Goal: Task Accomplishment & Management: Complete application form

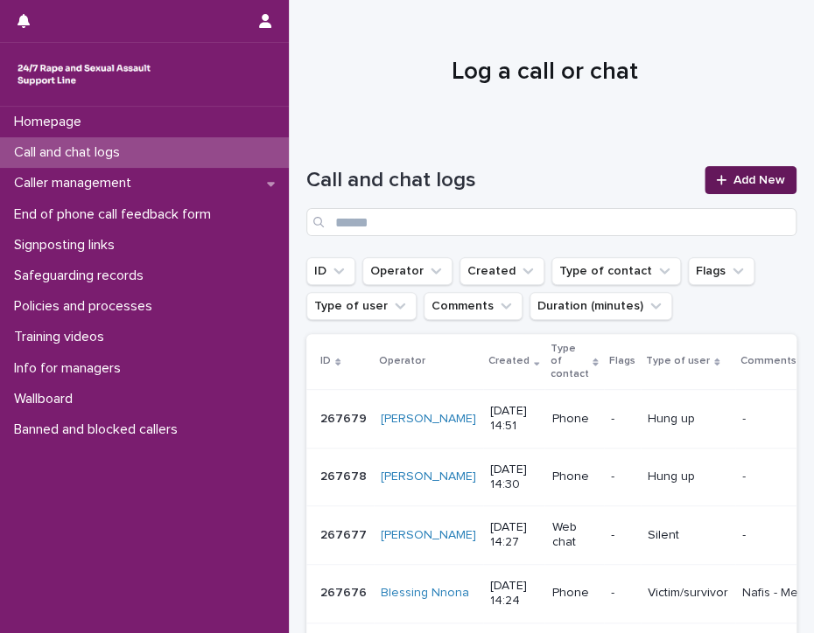
click at [752, 171] on link "Add New" at bounding box center [750, 180] width 92 height 28
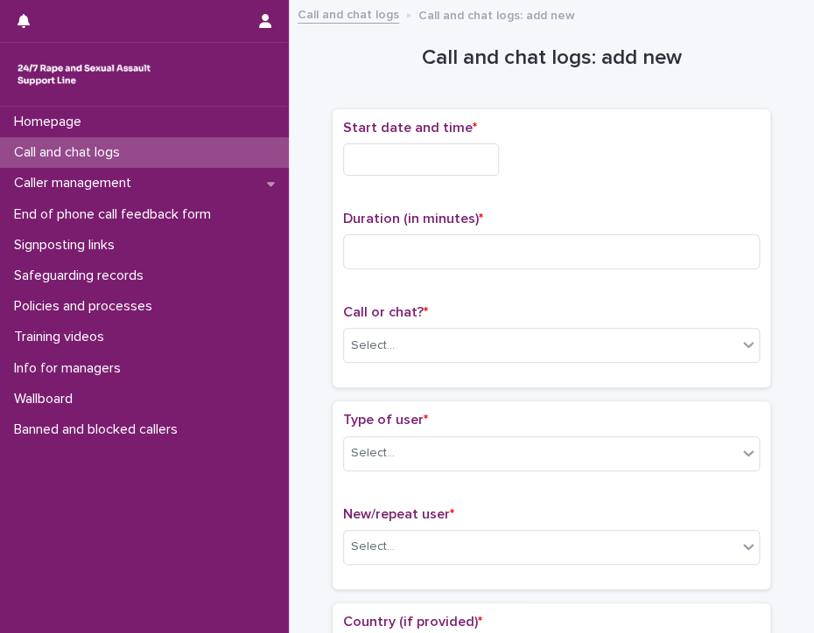
click at [410, 158] on input "text" at bounding box center [421, 159] width 156 height 32
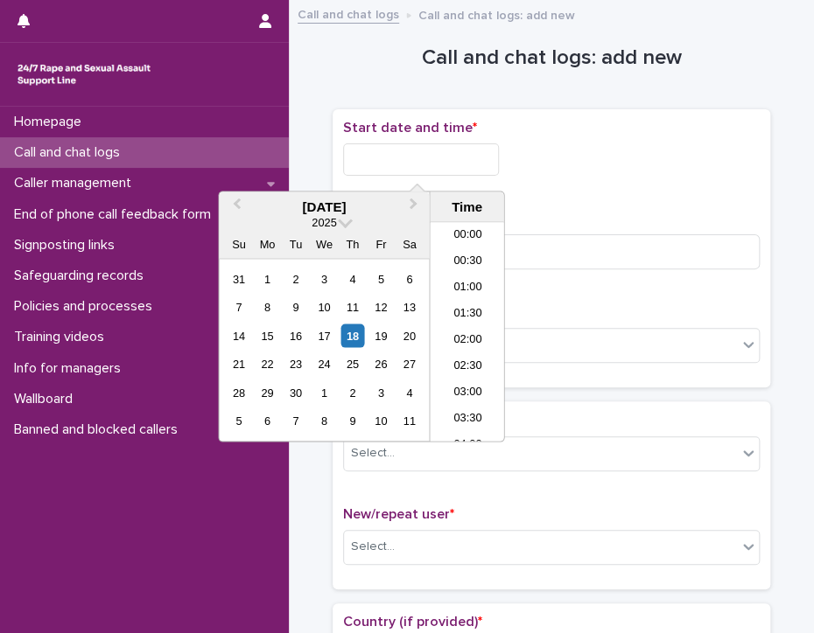
scroll to position [665, 0]
click at [466, 297] on li "14:00" at bounding box center [467, 306] width 74 height 26
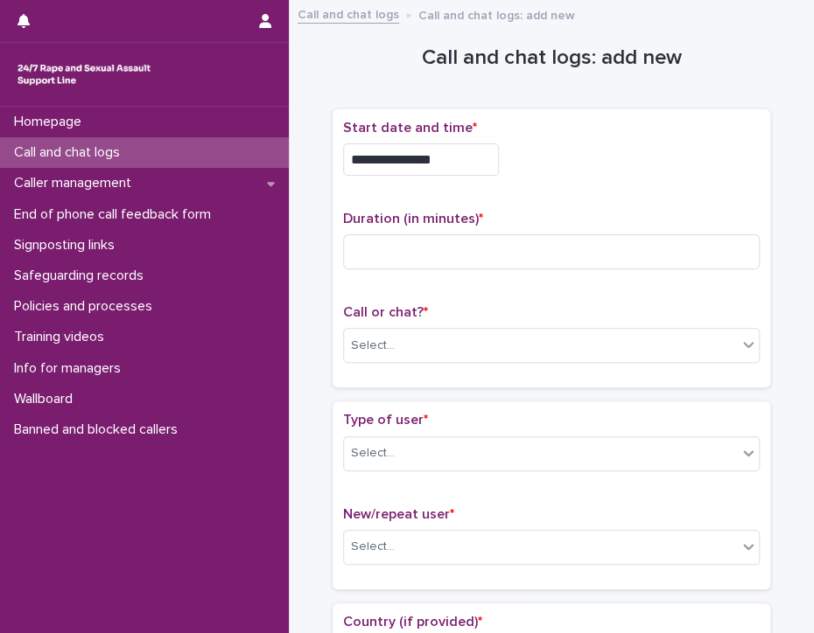
click at [445, 154] on input "**********" at bounding box center [421, 159] width 156 height 32
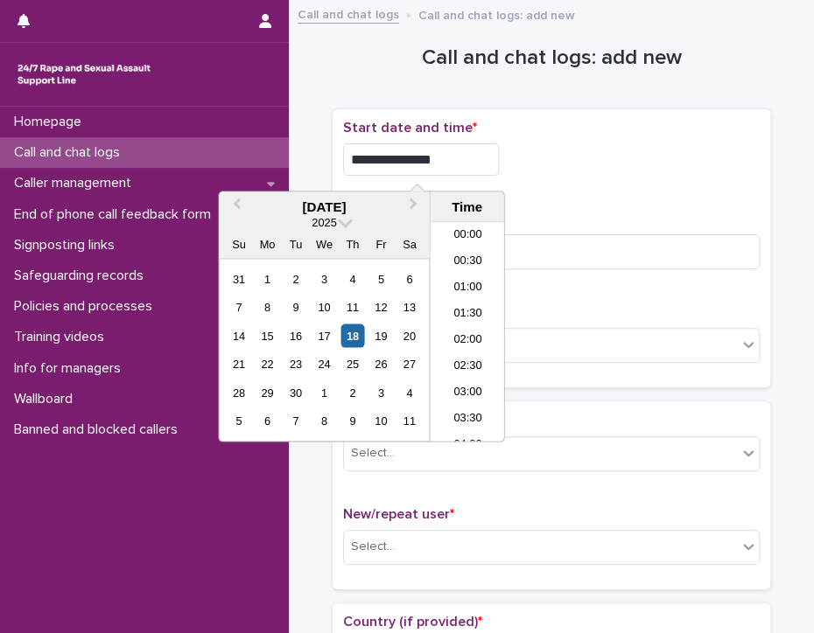
scroll to position [639, 0]
type input "**********"
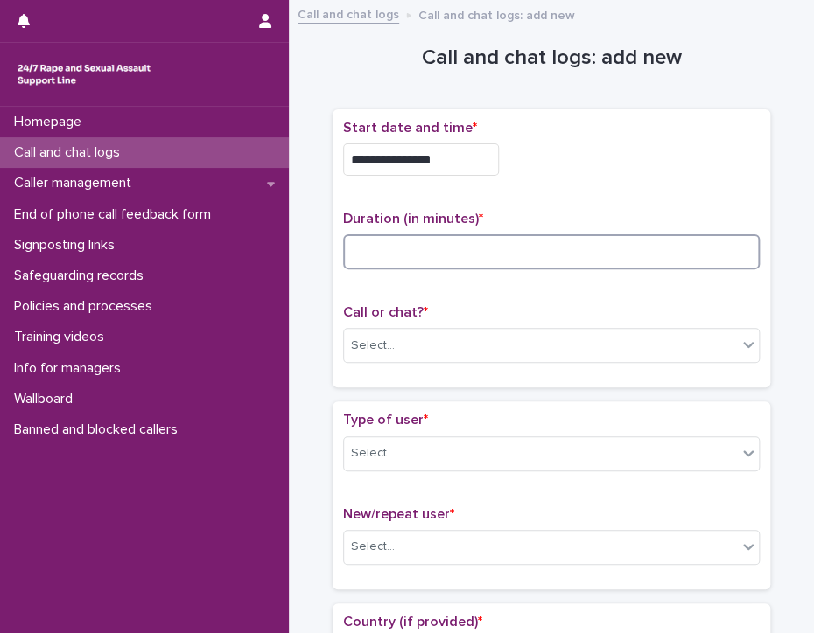
click at [584, 253] on input at bounding box center [551, 251] width 416 height 35
type input "**"
click at [468, 342] on div "Select..." at bounding box center [540, 346] width 393 height 29
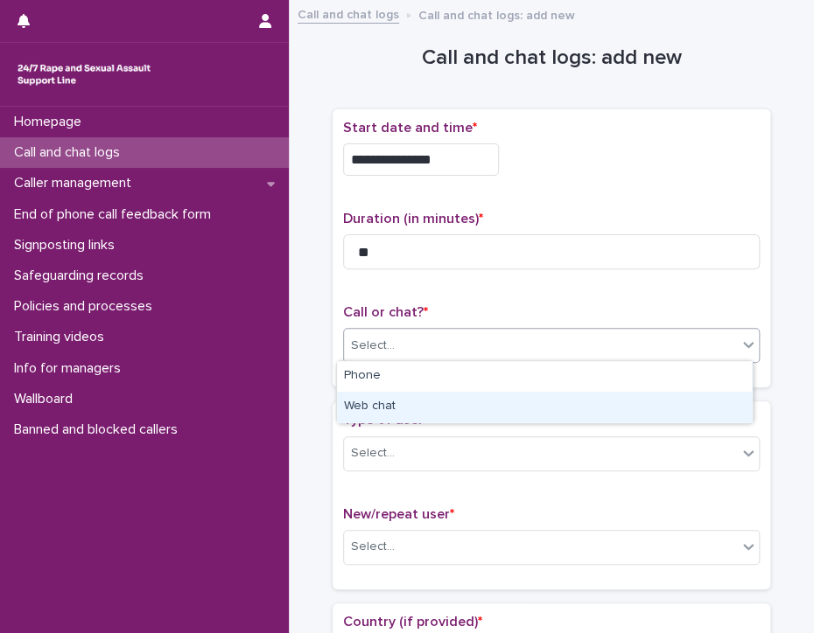
click at [440, 416] on div "Web chat" at bounding box center [544, 407] width 415 height 31
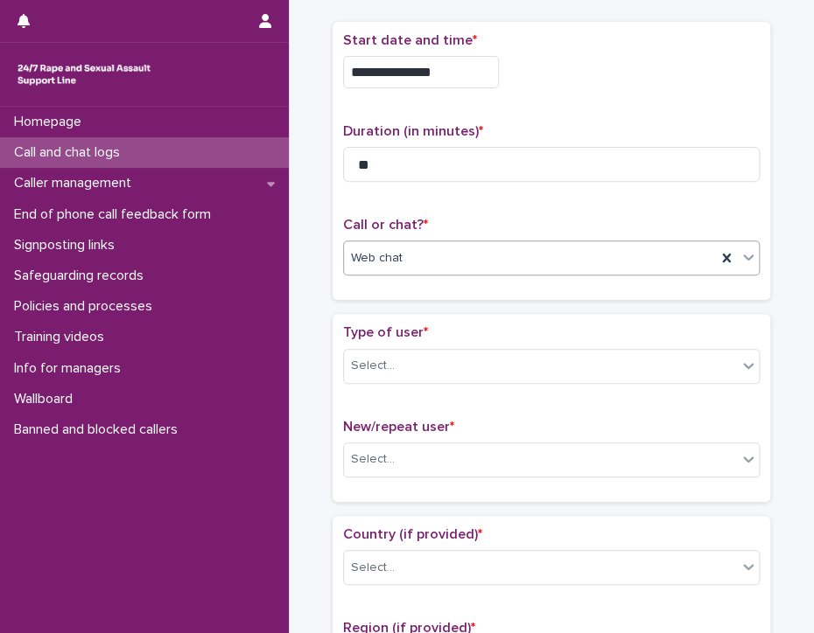
scroll to position [175, 0]
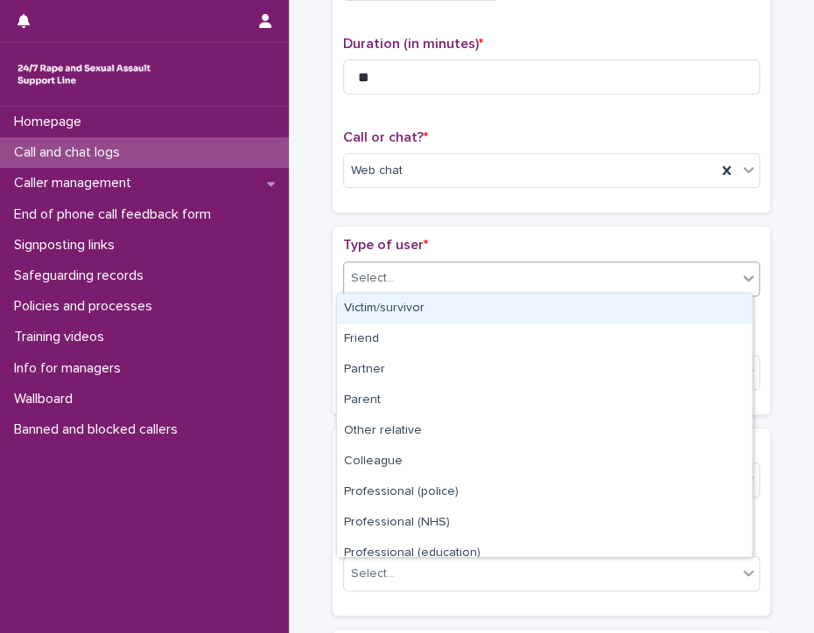
click at [392, 269] on div "Select..." at bounding box center [540, 278] width 393 height 29
click at [390, 311] on div "Victim/survivor" at bounding box center [544, 309] width 415 height 31
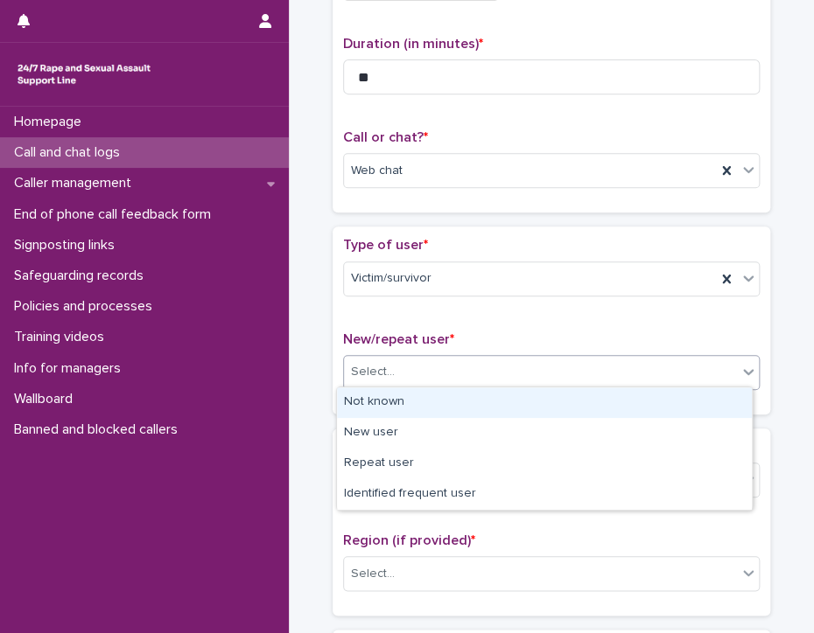
click at [389, 365] on div "Select..." at bounding box center [540, 372] width 393 height 29
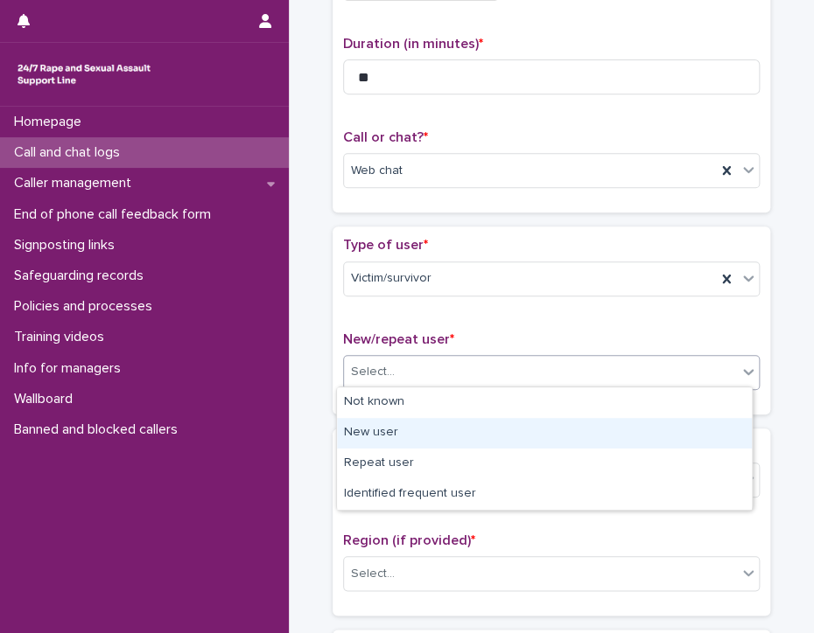
click at [388, 430] on div "New user" at bounding box center [544, 433] width 415 height 31
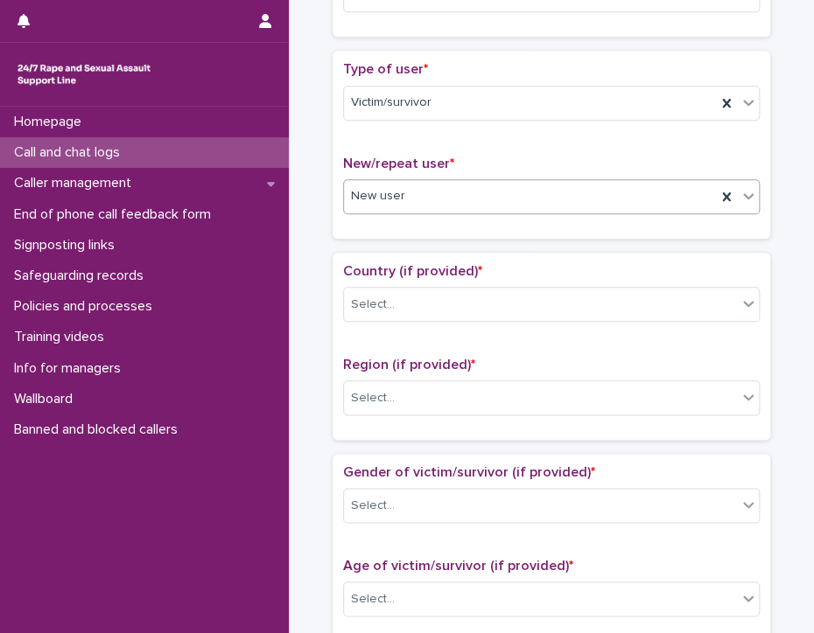
scroll to position [437, 0]
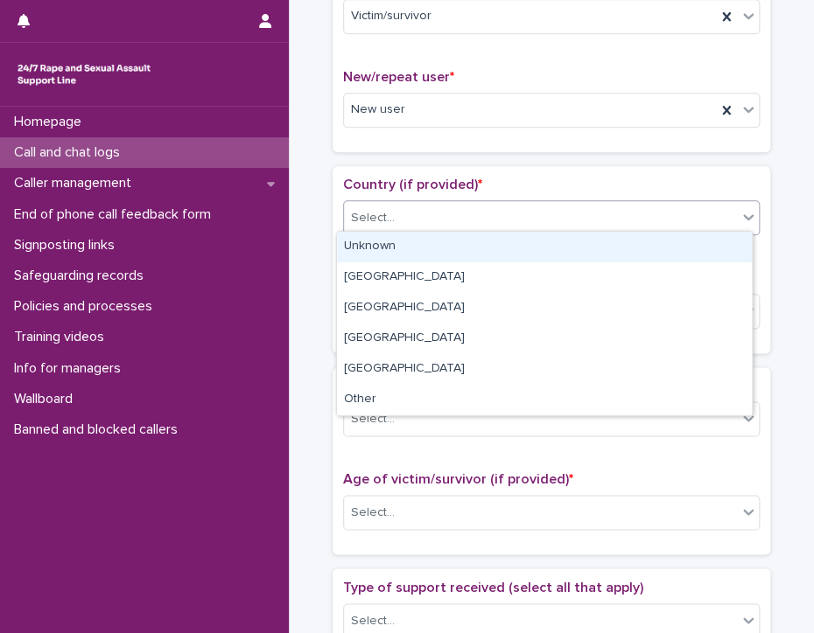
click at [417, 206] on div "Select..." at bounding box center [540, 218] width 393 height 29
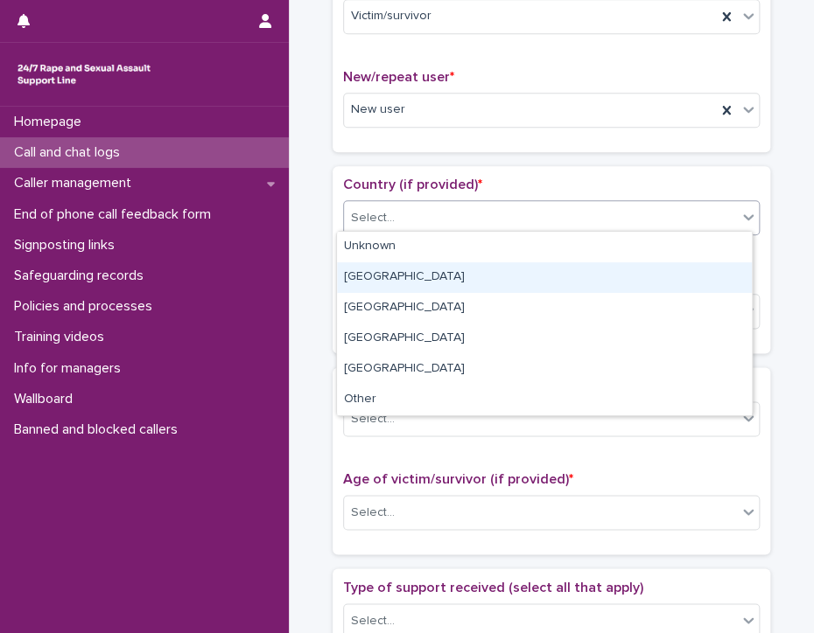
click at [404, 277] on div "[GEOGRAPHIC_DATA]" at bounding box center [544, 277] width 415 height 31
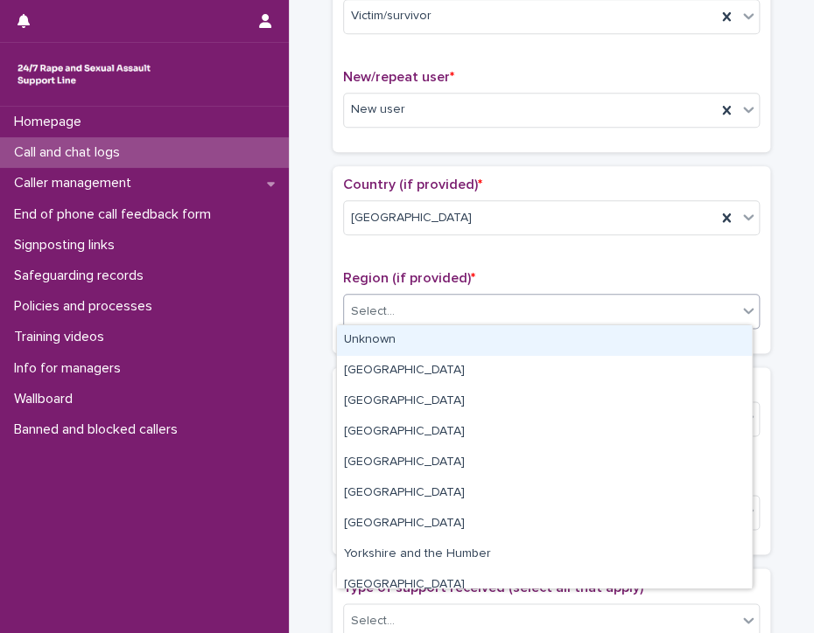
click at [416, 312] on div "Select..." at bounding box center [540, 311] width 393 height 29
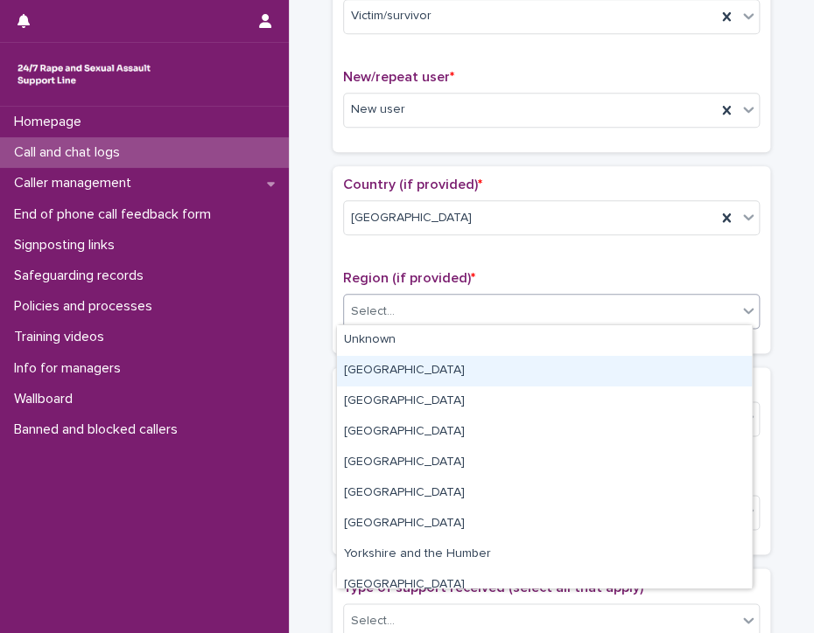
click at [416, 374] on div "[GEOGRAPHIC_DATA]" at bounding box center [544, 371] width 415 height 31
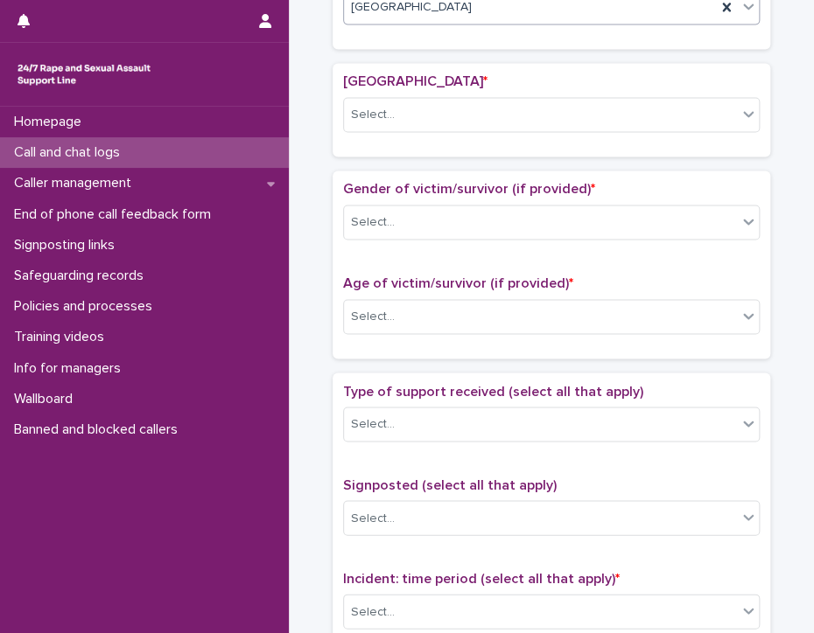
scroll to position [753, 0]
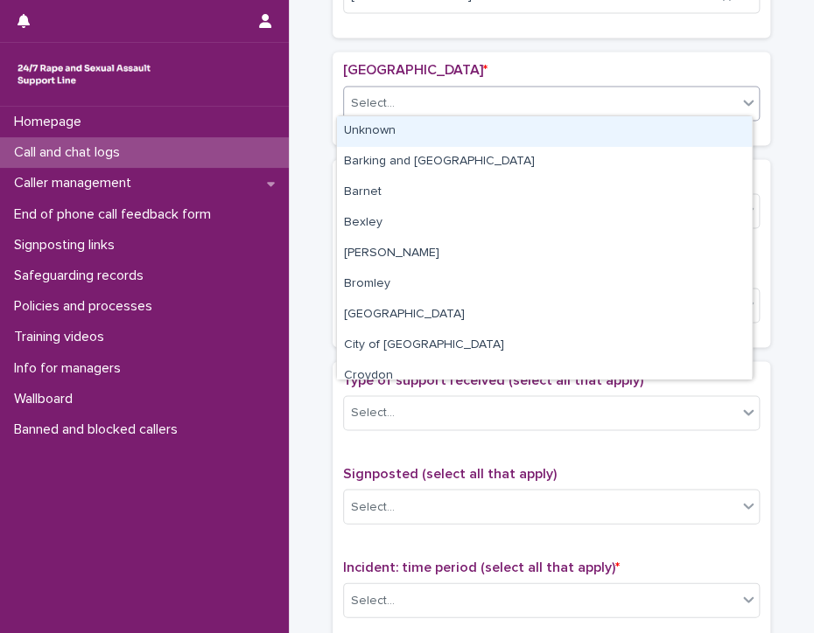
click at [396, 97] on input "text" at bounding box center [397, 102] width 2 height 17
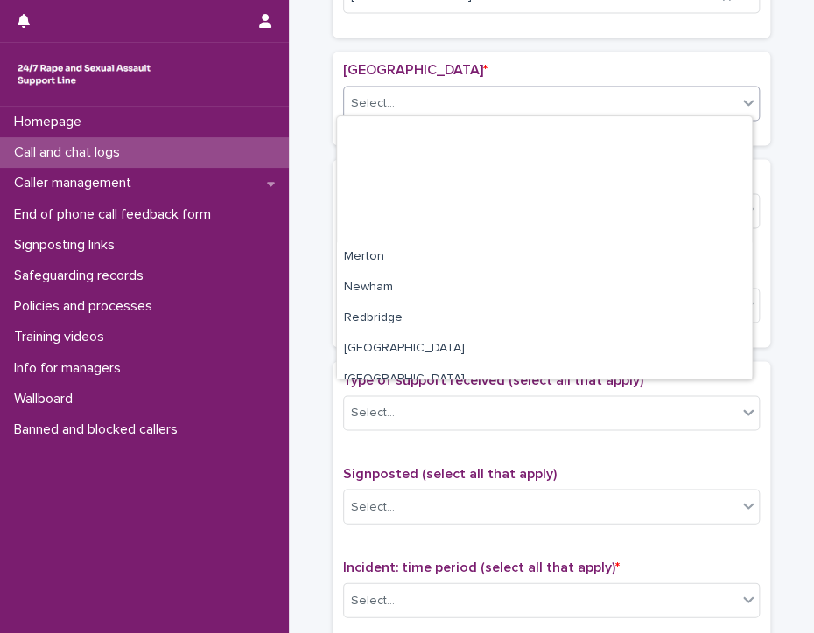
scroll to position [779, 0]
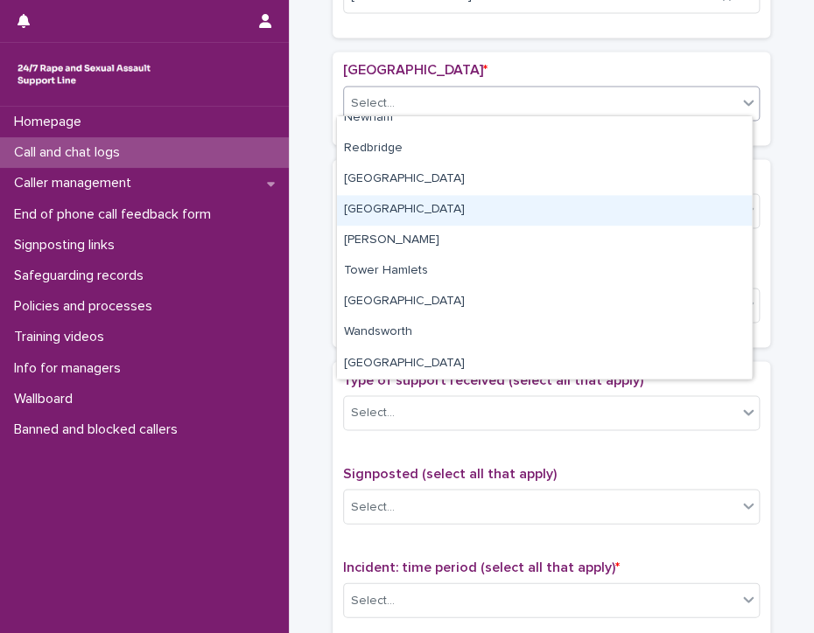
click at [384, 202] on div "[GEOGRAPHIC_DATA]" at bounding box center [544, 210] width 415 height 31
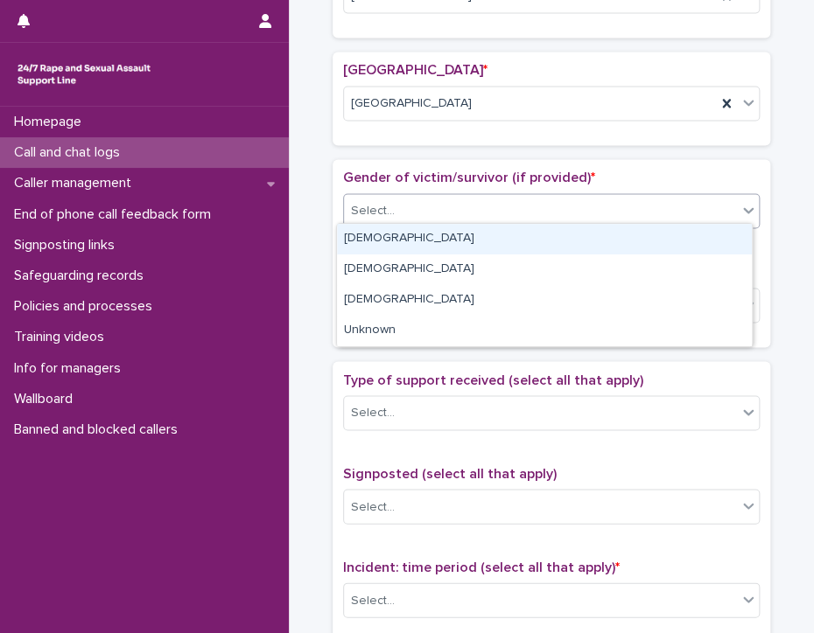
click at [385, 197] on div "Select..." at bounding box center [540, 211] width 393 height 29
click at [378, 239] on div "[DEMOGRAPHIC_DATA]" at bounding box center [544, 239] width 415 height 31
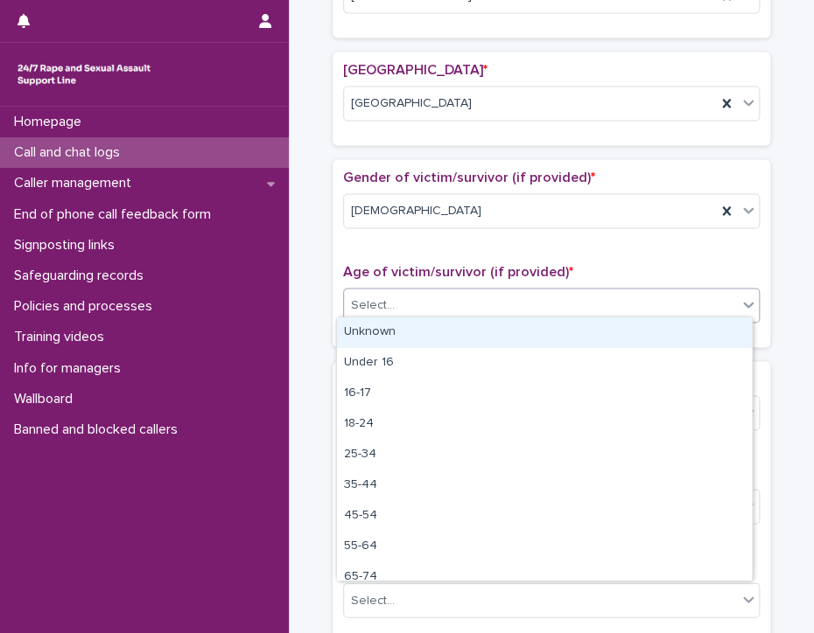
click at [379, 299] on div "Select..." at bounding box center [373, 305] width 44 height 18
click at [381, 328] on div "Unknown" at bounding box center [544, 333] width 415 height 31
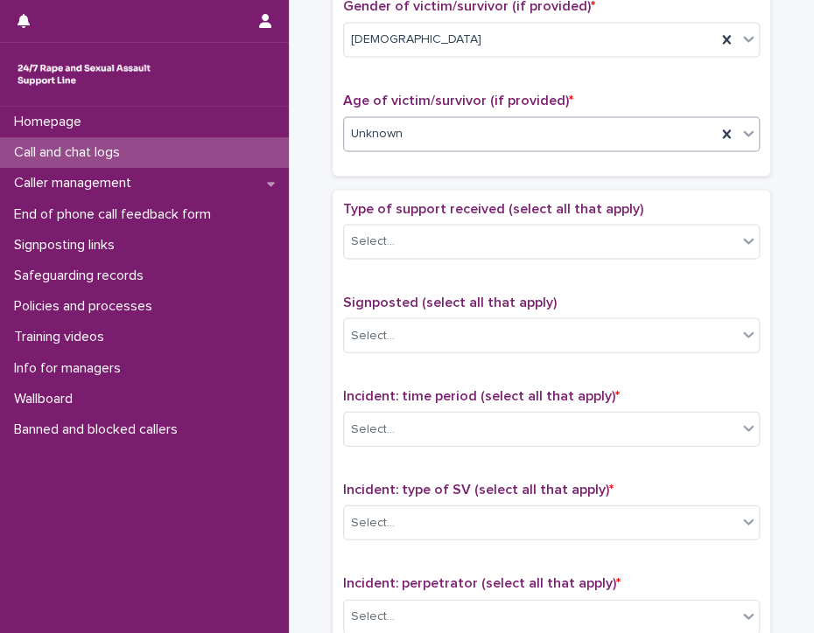
scroll to position [928, 0]
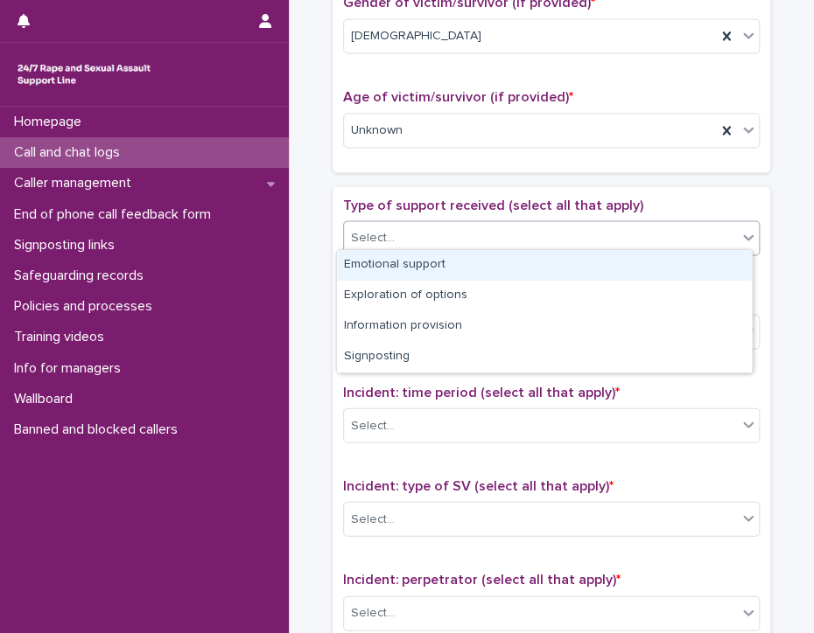
click at [397, 230] on div "Select..." at bounding box center [540, 237] width 393 height 29
click at [442, 260] on div "Emotional support" at bounding box center [544, 265] width 415 height 31
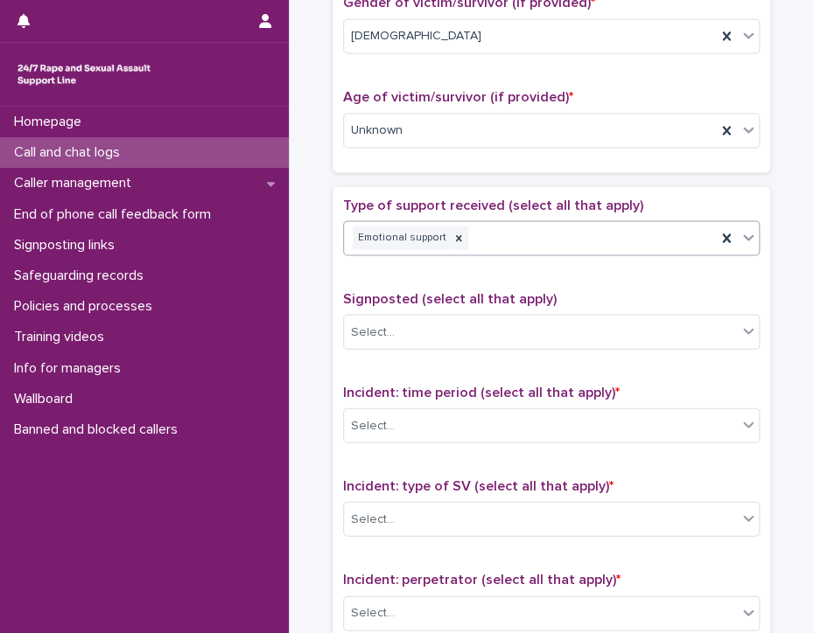
click at [493, 223] on div "Emotional support" at bounding box center [530, 237] width 372 height 31
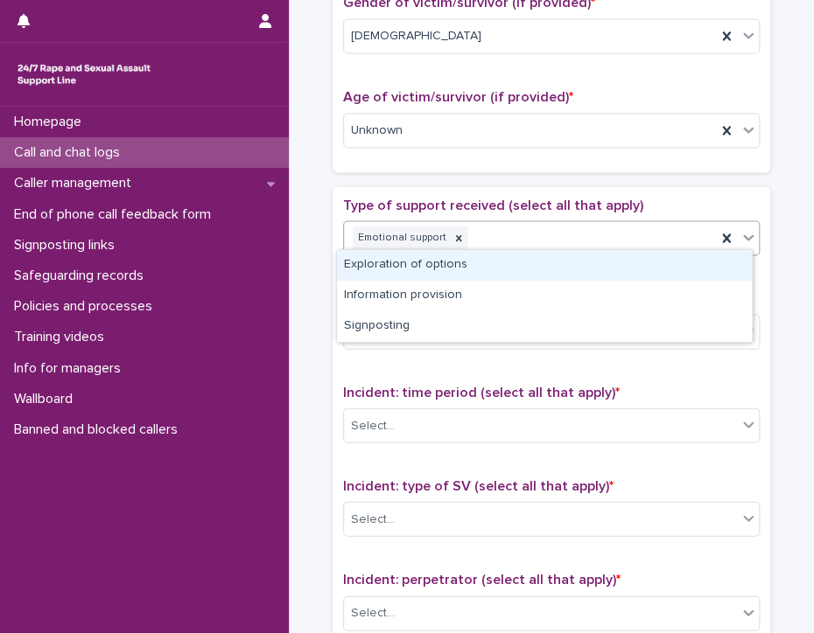
click at [508, 265] on div "Exploration of options" at bounding box center [544, 265] width 415 height 31
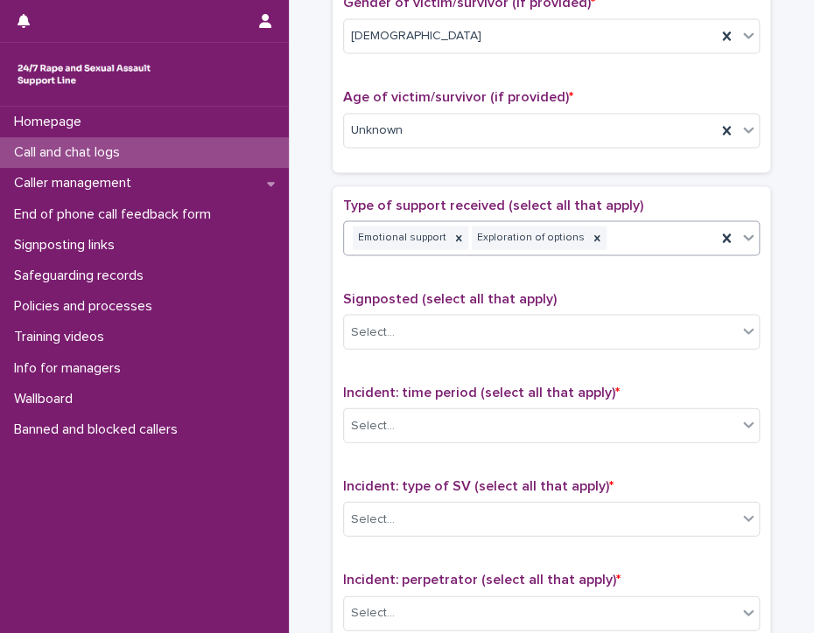
click at [612, 227] on div "Emotional support Exploration of options" at bounding box center [530, 237] width 372 height 31
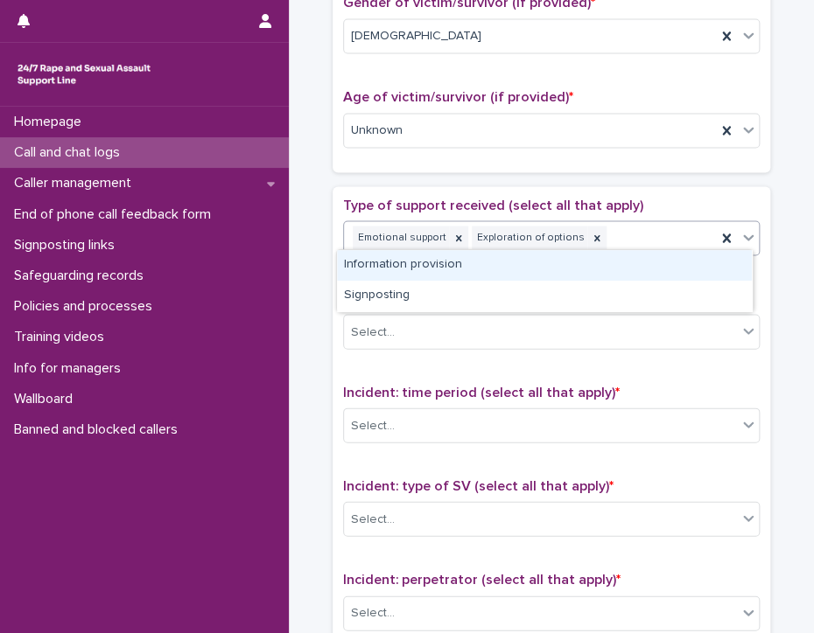
click at [612, 265] on div "Information provision" at bounding box center [544, 265] width 415 height 31
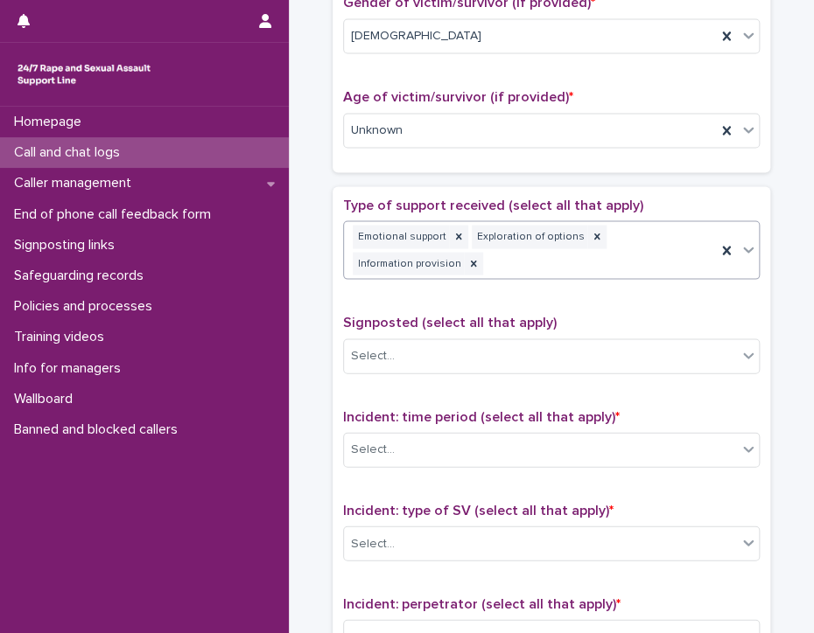
scroll to position [941, 0]
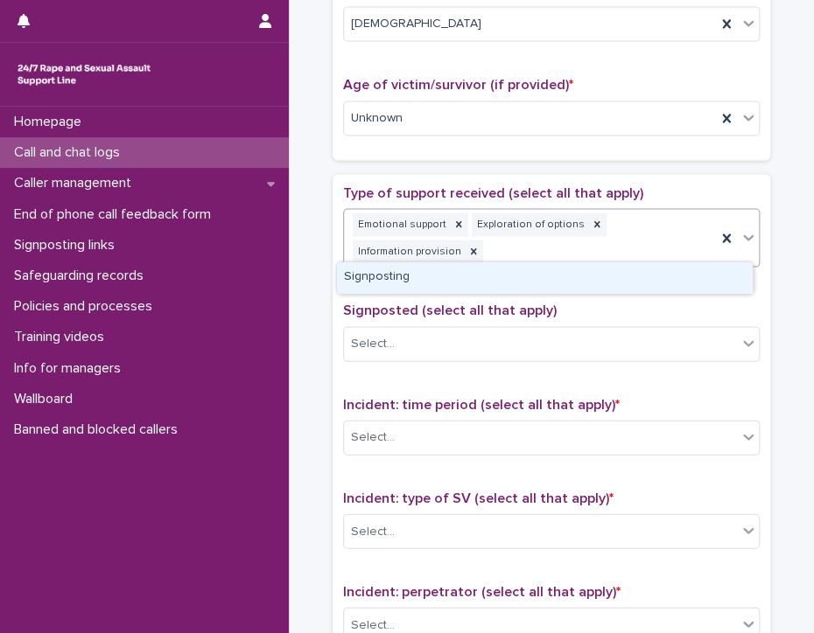
click at [661, 230] on div "Emotional support Exploration of options Information provision" at bounding box center [530, 238] width 372 height 58
click at [645, 281] on div "Signposting" at bounding box center [544, 277] width 415 height 31
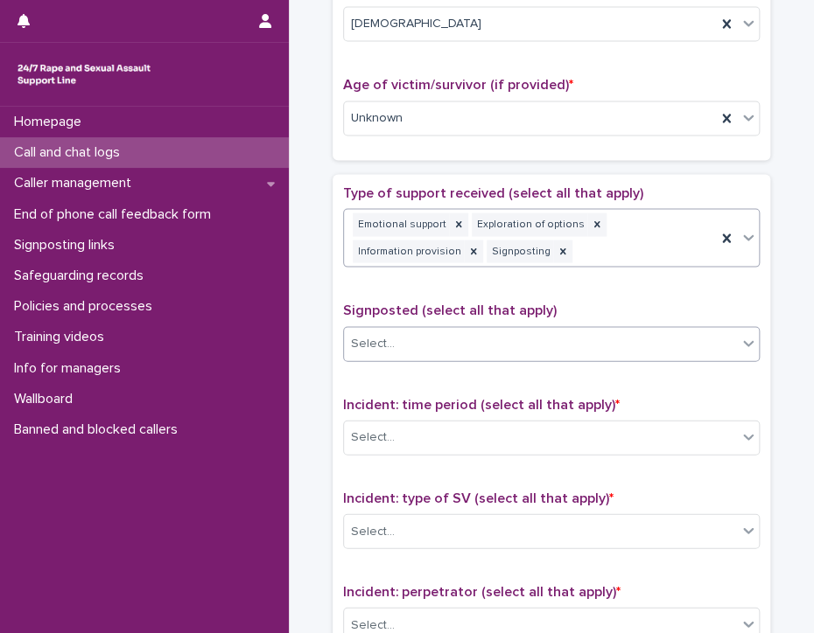
click at [486, 329] on div "Select..." at bounding box center [540, 343] width 393 height 29
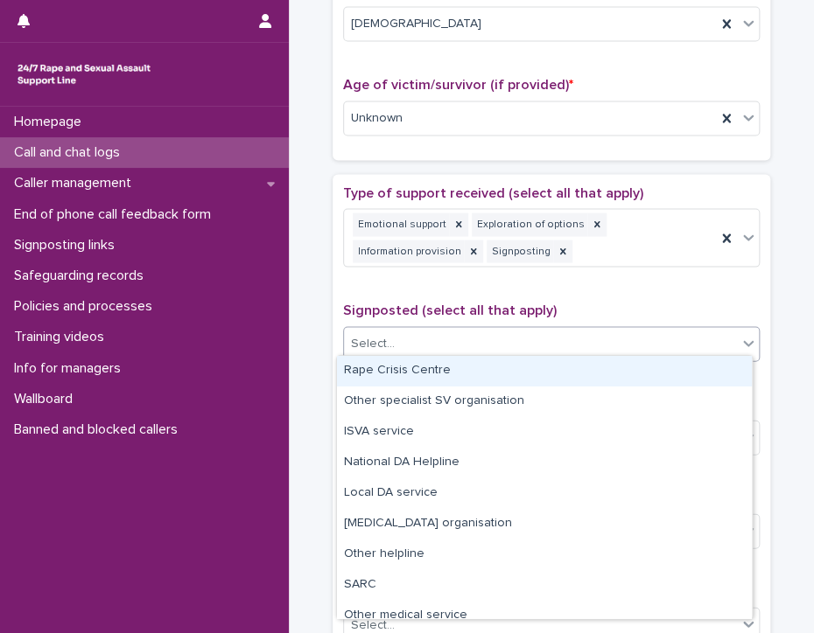
click at [433, 366] on div "Rape Crisis Centre" at bounding box center [544, 371] width 415 height 31
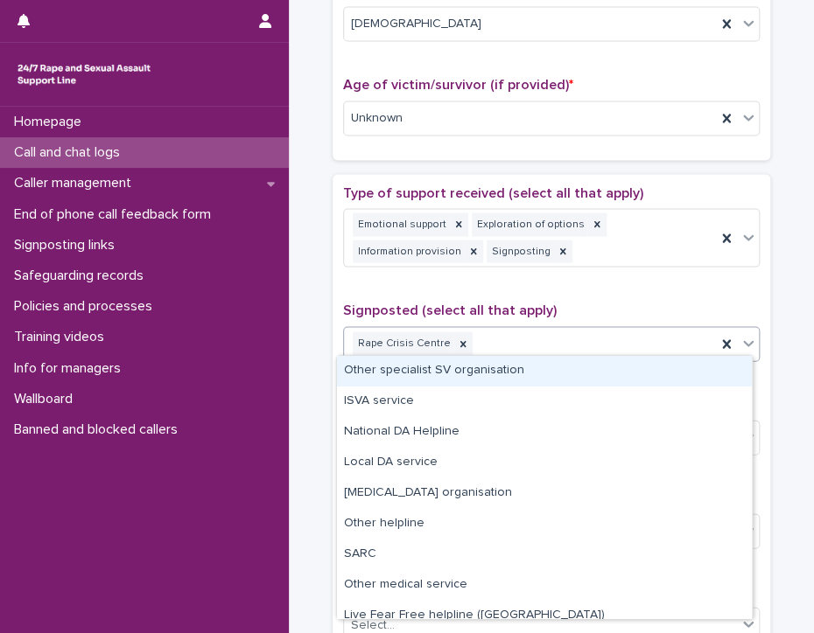
click at [519, 332] on div "Rape Crisis Centre" at bounding box center [530, 343] width 372 height 31
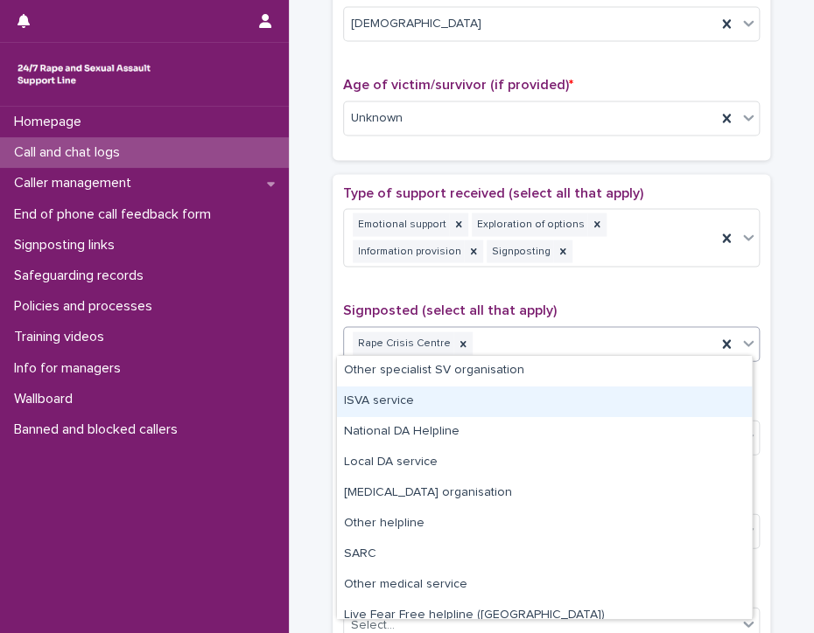
click at [398, 401] on div "ISVA service" at bounding box center [544, 402] width 415 height 31
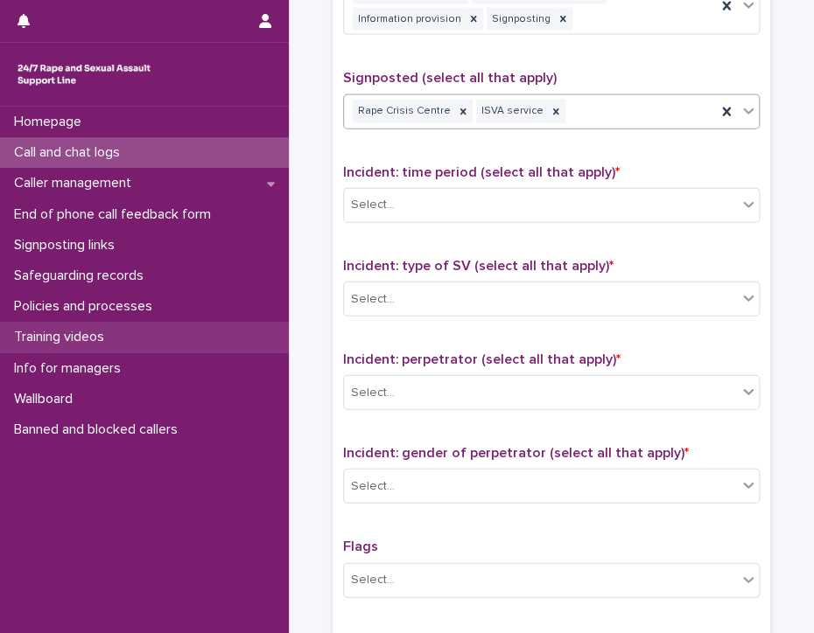
scroll to position [1203, 0]
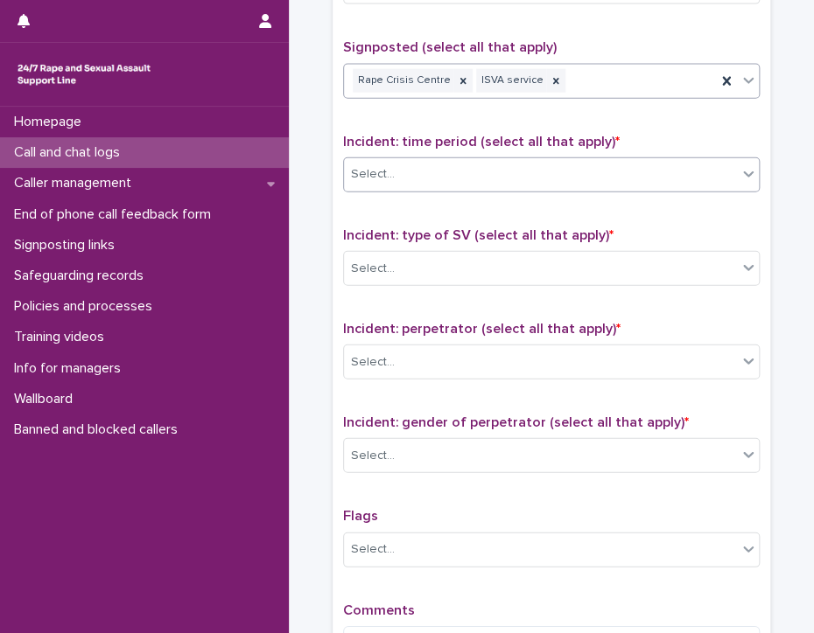
click at [411, 165] on div "Select..." at bounding box center [540, 174] width 393 height 29
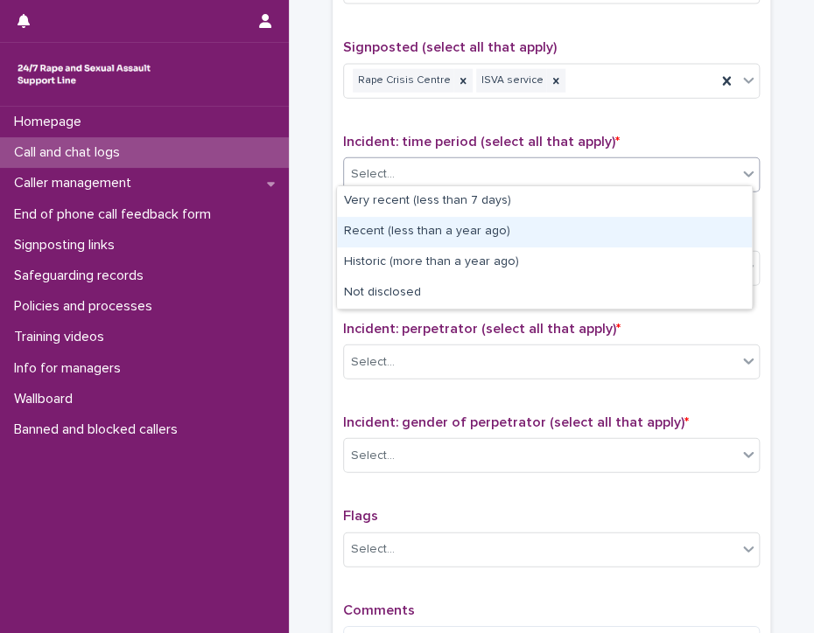
click at [416, 227] on div "Recent (less than a year ago)" at bounding box center [544, 232] width 415 height 31
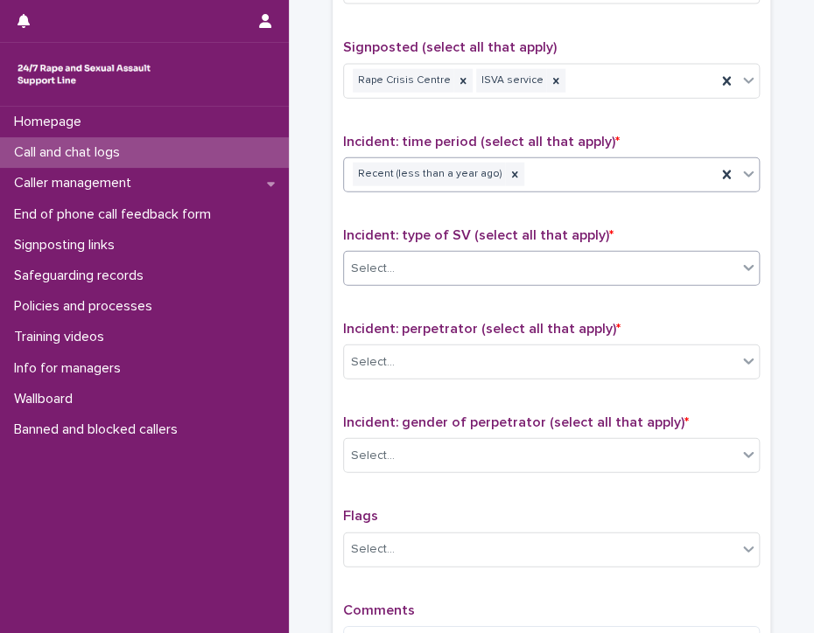
click at [395, 264] on div "Select..." at bounding box center [540, 269] width 393 height 29
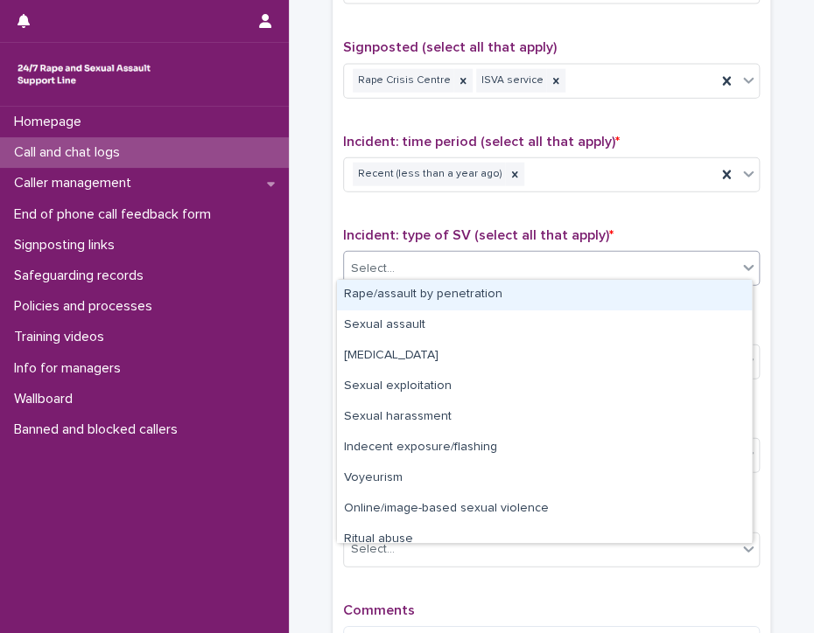
click at [398, 297] on div "Rape/assault by penetration" at bounding box center [544, 295] width 415 height 31
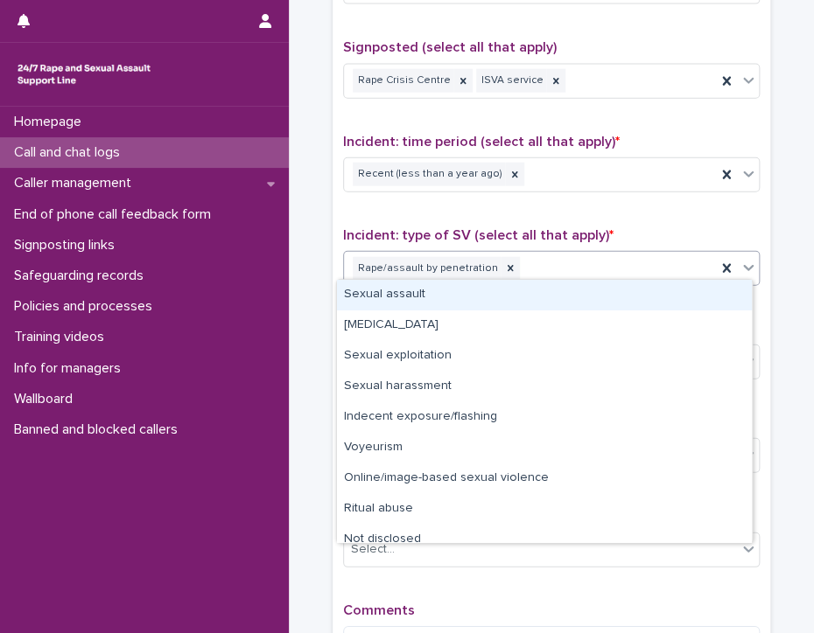
click at [575, 254] on div "Rape/assault by penetration" at bounding box center [530, 269] width 372 height 31
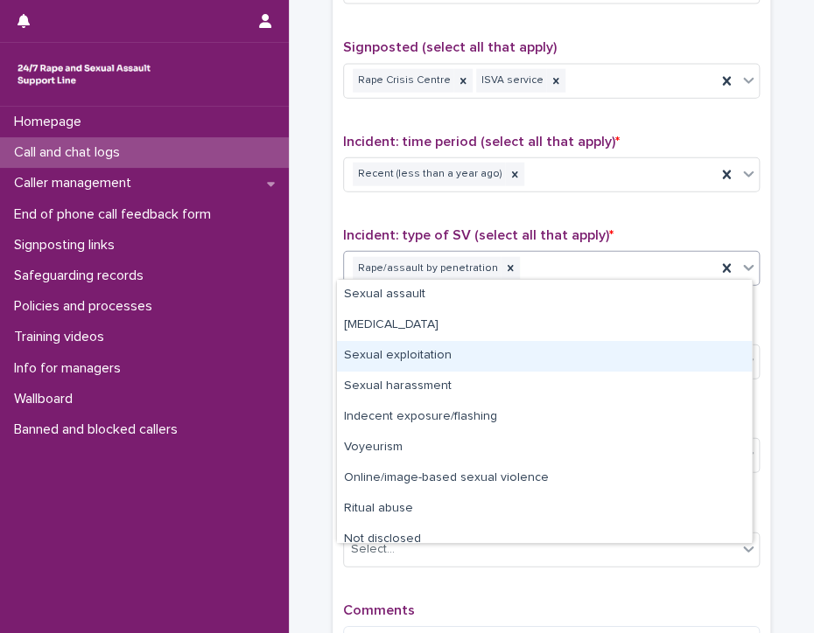
scroll to position [13, 0]
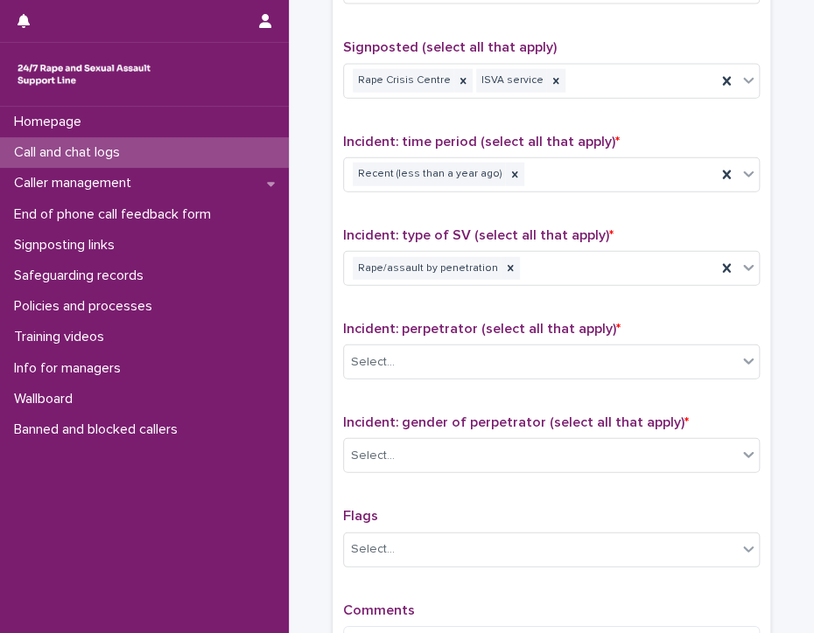
click at [178, 506] on div "Homepage Call and chat logs Caller management End of phone call feedback form S…" at bounding box center [144, 370] width 289 height 527
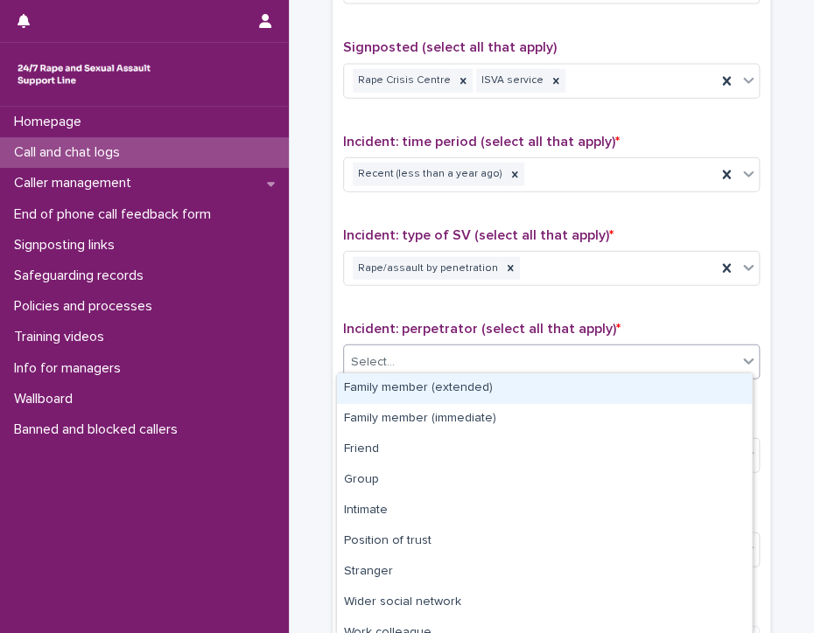
click at [449, 348] on div "Select..." at bounding box center [540, 362] width 393 height 29
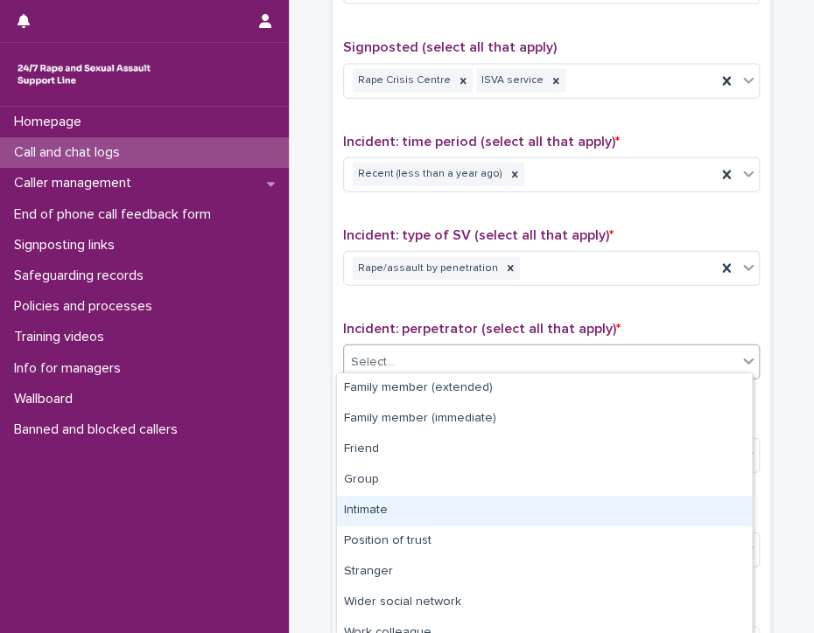
click at [420, 508] on div "Intimate" at bounding box center [544, 511] width 415 height 31
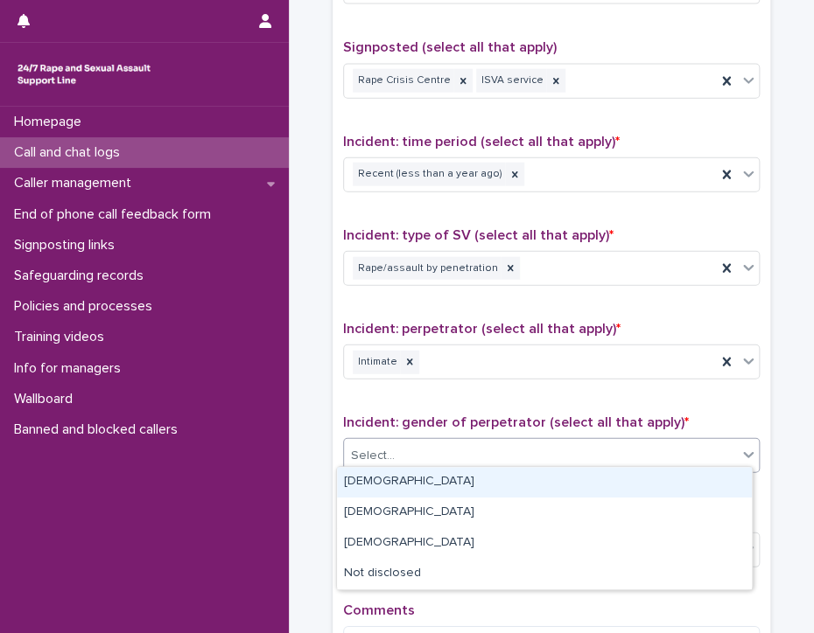
click at [421, 454] on div "Select..." at bounding box center [540, 456] width 393 height 29
click at [416, 479] on div "[DEMOGRAPHIC_DATA]" at bounding box center [544, 482] width 415 height 31
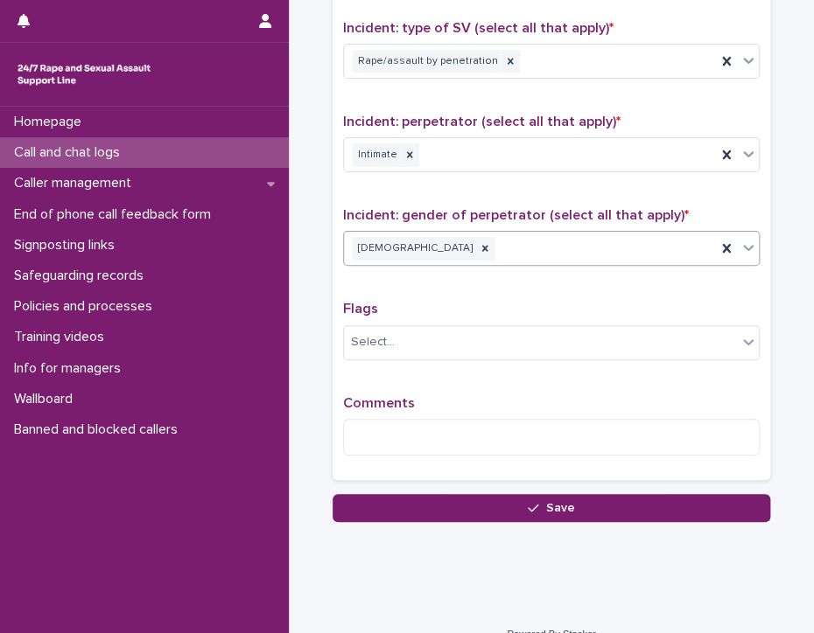
scroll to position [1429, 0]
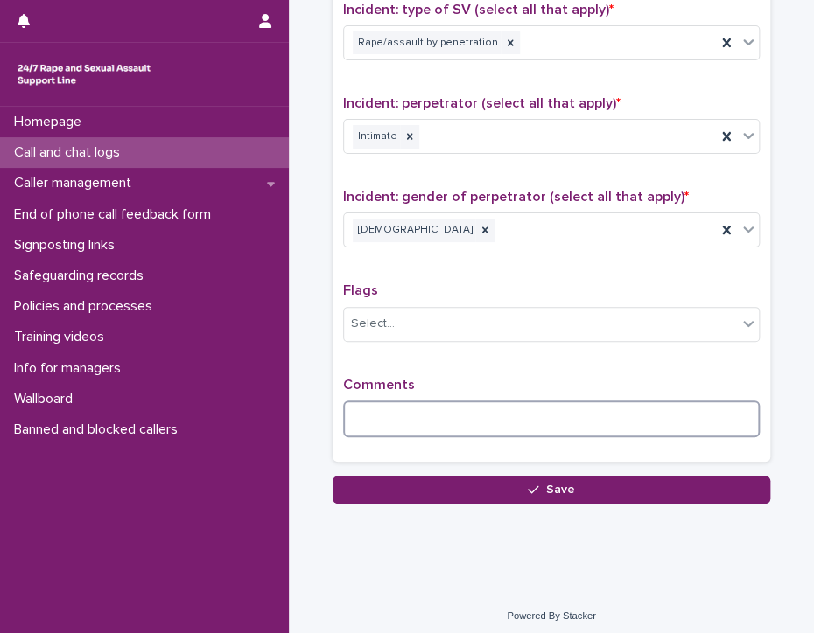
click at [420, 411] on textarea at bounding box center [551, 420] width 416 height 38
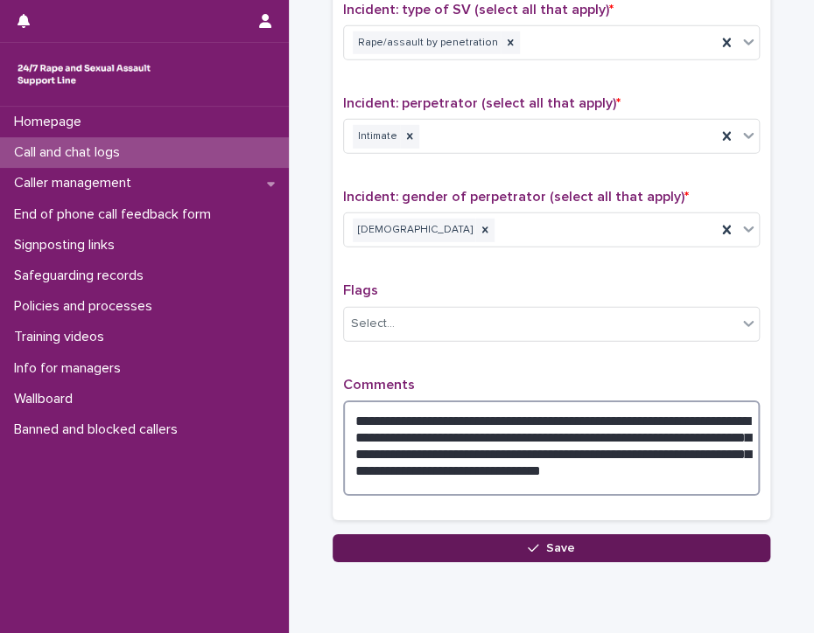
type textarea "**********"
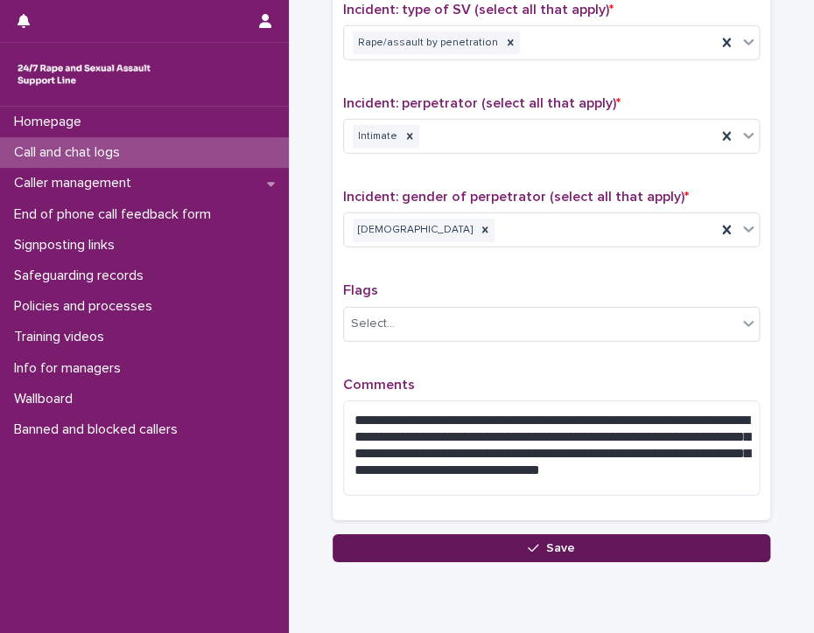
click at [660, 540] on button "Save" at bounding box center [550, 549] width 437 height 28
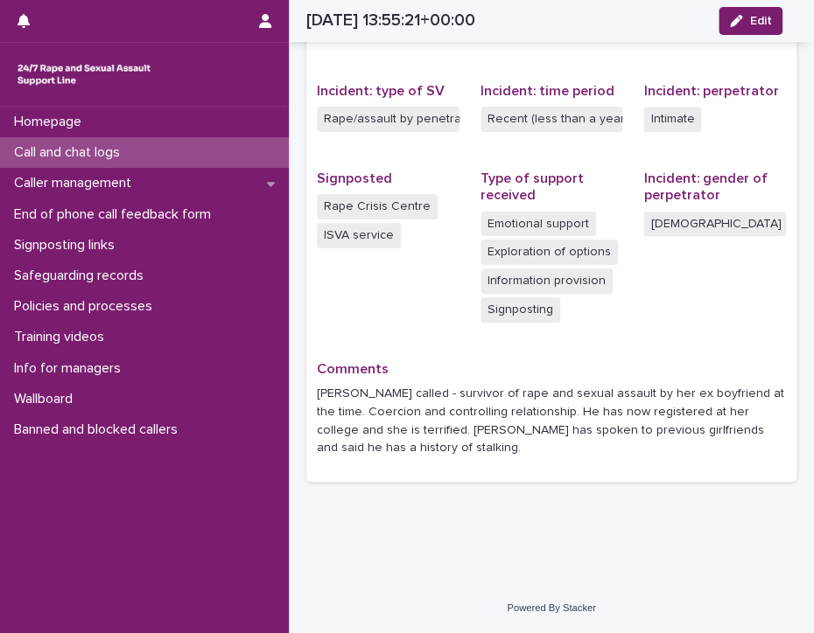
scroll to position [402, 0]
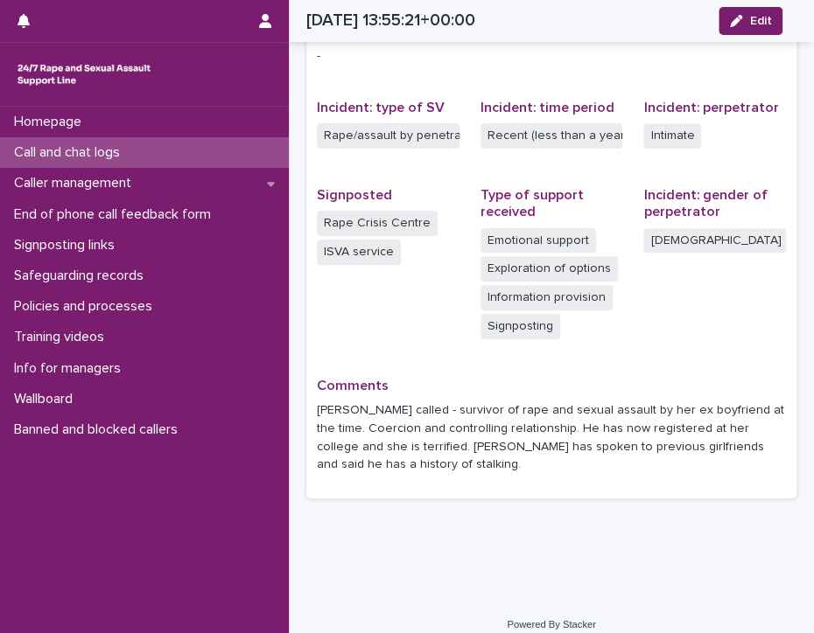
click at [94, 144] on p "Call and chat logs" at bounding box center [70, 152] width 127 height 17
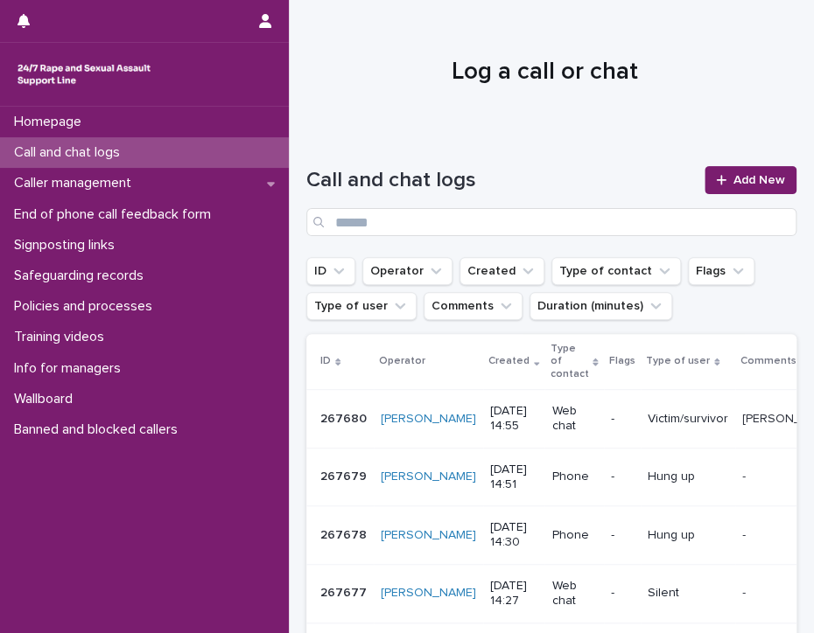
click at [62, 144] on p "Call and chat logs" at bounding box center [70, 152] width 127 height 17
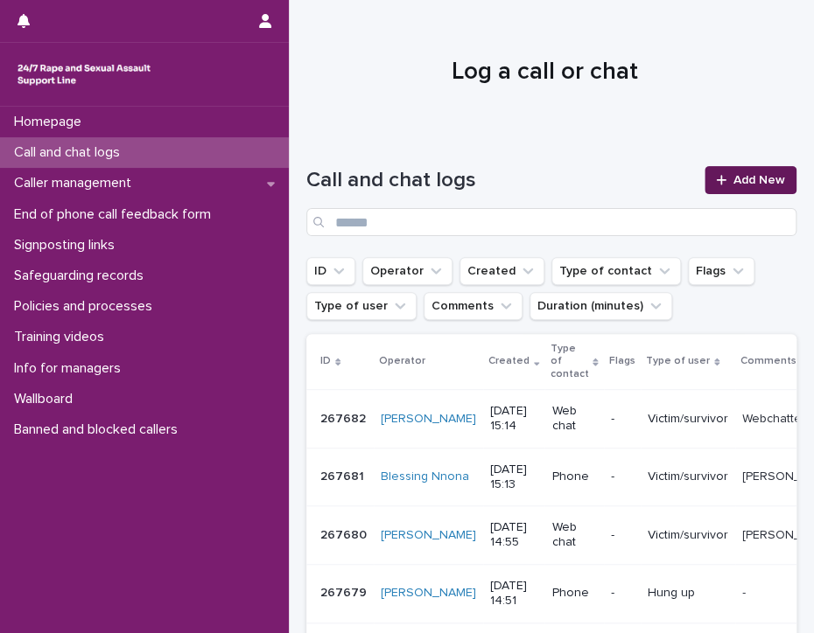
click at [733, 176] on span "Add New" at bounding box center [759, 180] width 52 height 12
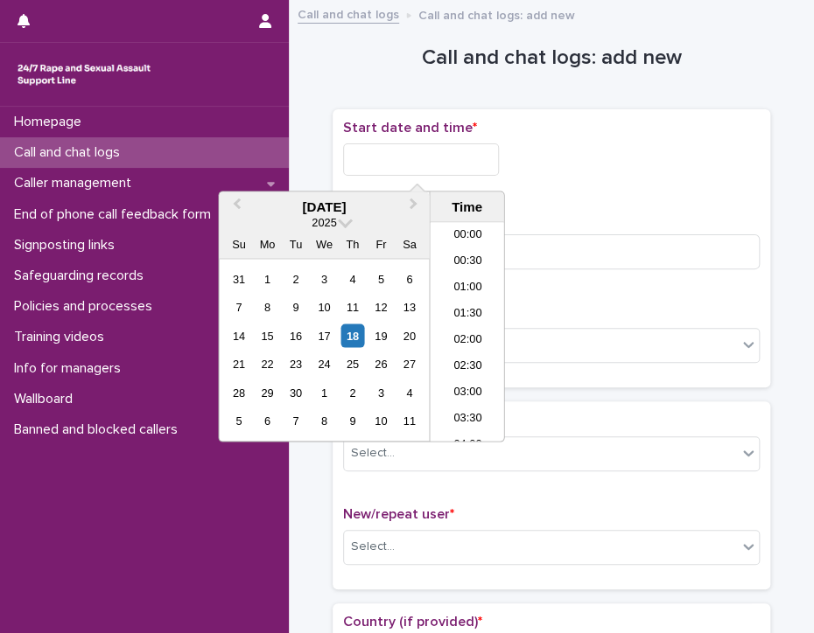
click at [477, 162] on input "text" at bounding box center [421, 159] width 156 height 32
click at [467, 324] on li "15:00" at bounding box center [467, 332] width 74 height 26
click at [448, 164] on input "**********" at bounding box center [421, 159] width 156 height 32
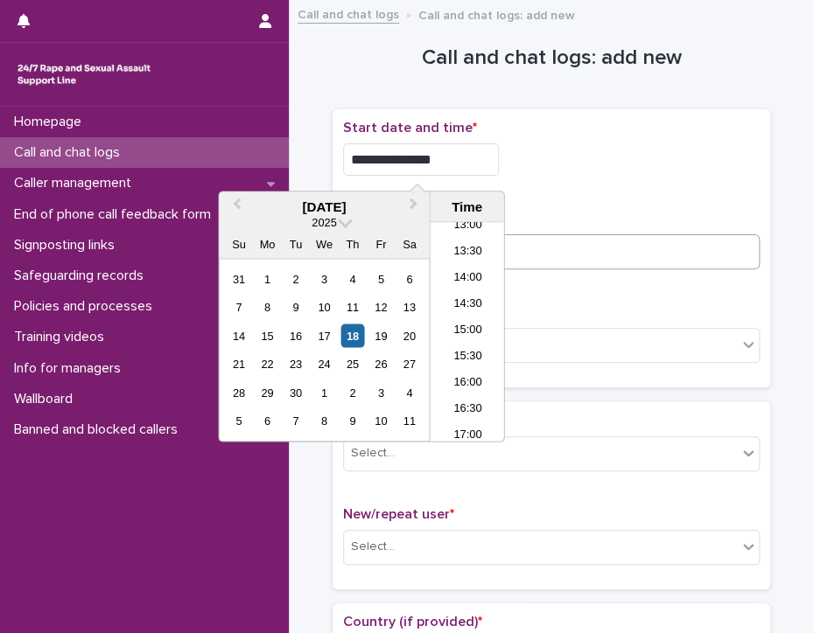
type input "**********"
click at [541, 253] on input at bounding box center [551, 251] width 416 height 35
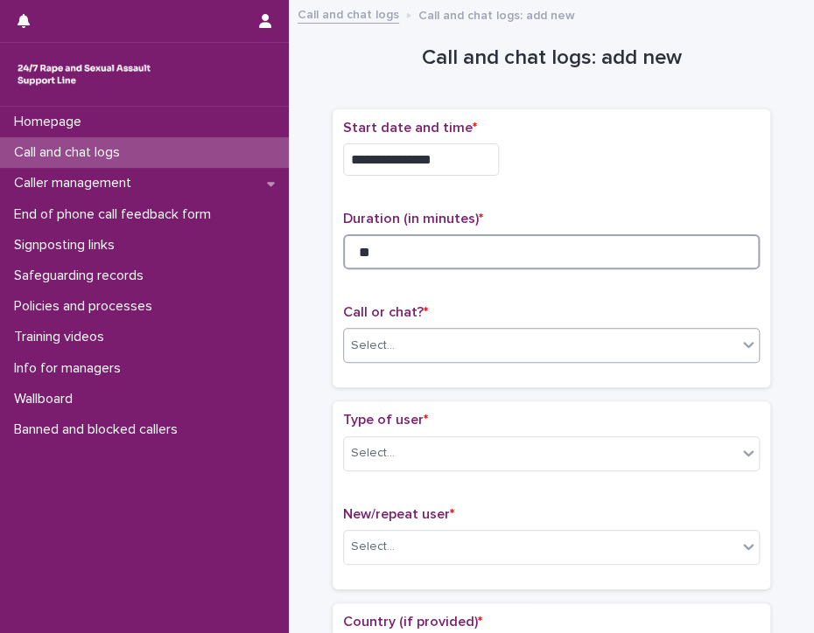
type input "**"
click at [461, 342] on div "Select..." at bounding box center [540, 346] width 393 height 29
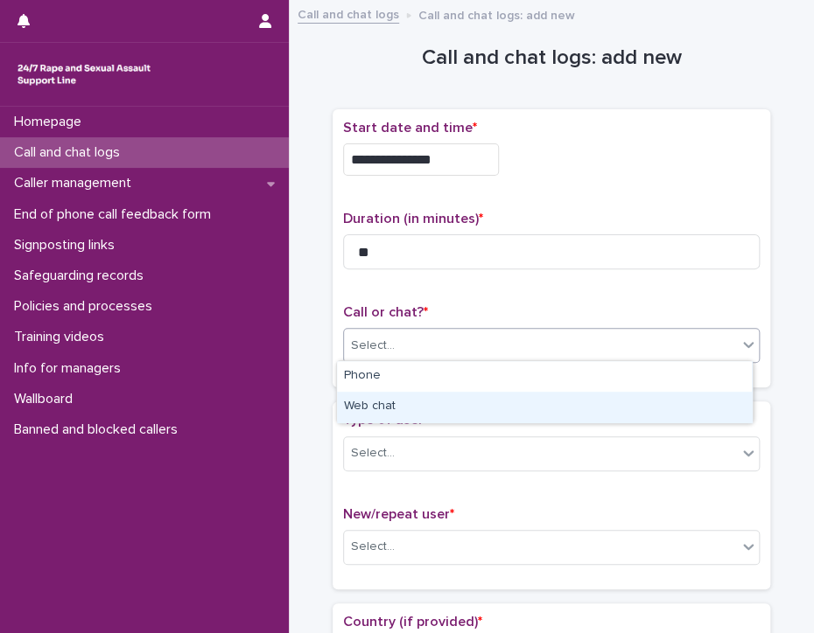
click at [446, 403] on div "Web chat" at bounding box center [544, 407] width 415 height 31
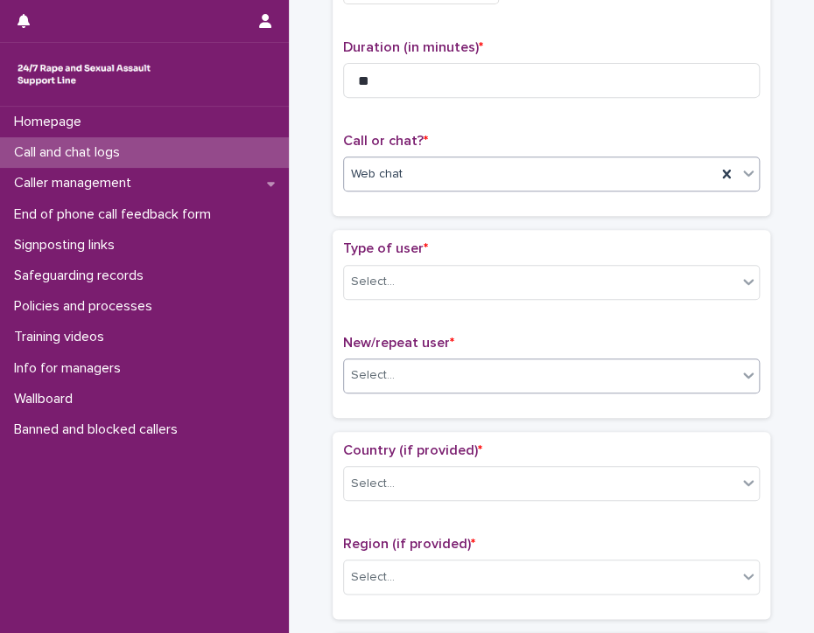
scroll to position [175, 0]
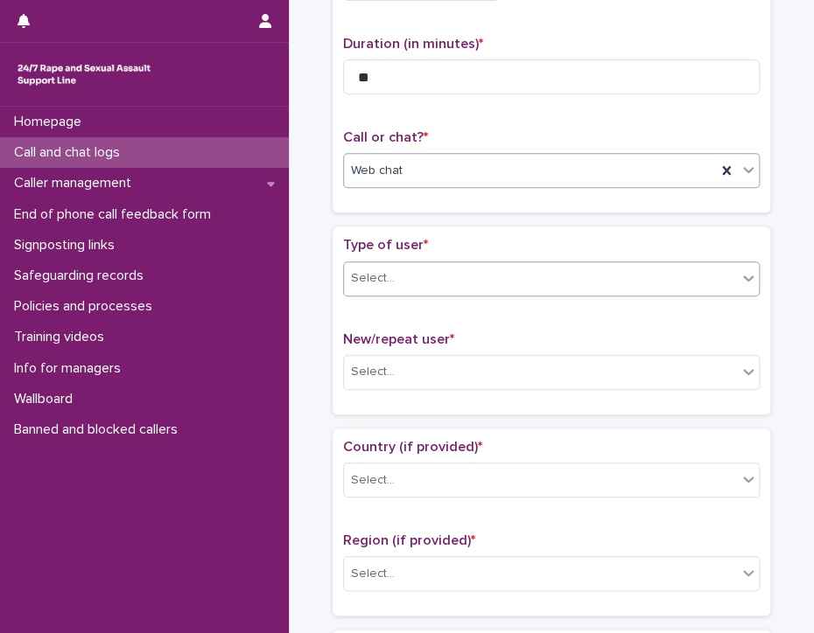
click at [383, 270] on div "Select..." at bounding box center [373, 278] width 44 height 18
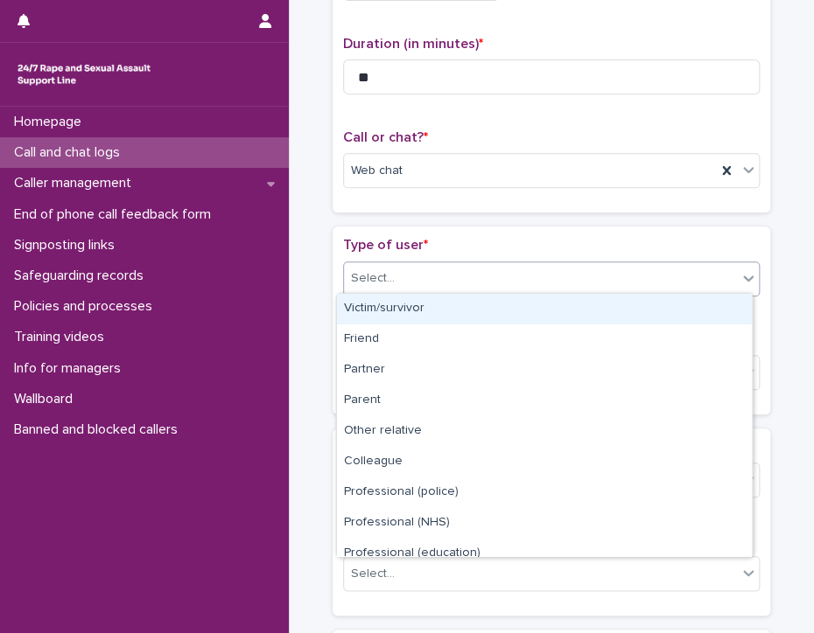
click at [405, 311] on div "Victim/survivor" at bounding box center [544, 309] width 415 height 31
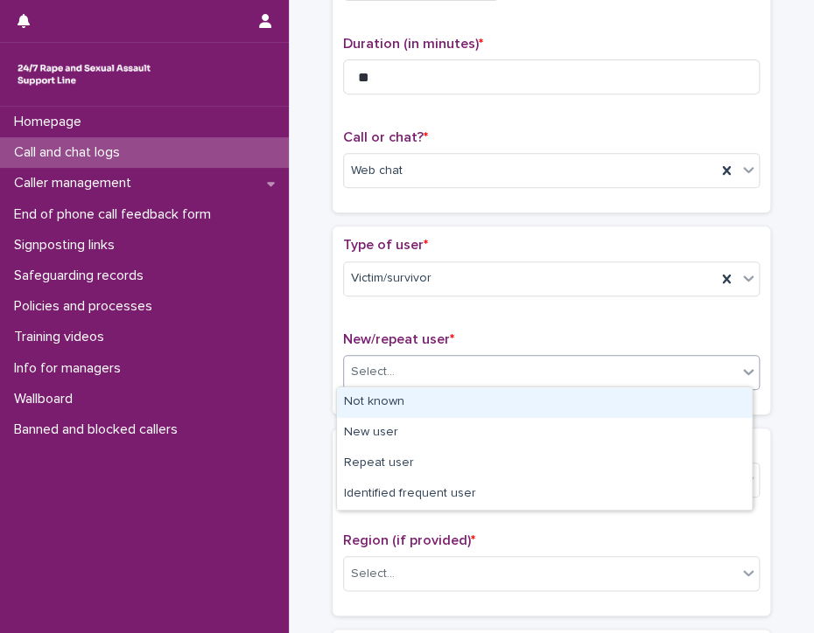
click at [391, 362] on div "Select..." at bounding box center [540, 372] width 393 height 29
click at [373, 397] on div "Not known" at bounding box center [544, 403] width 415 height 31
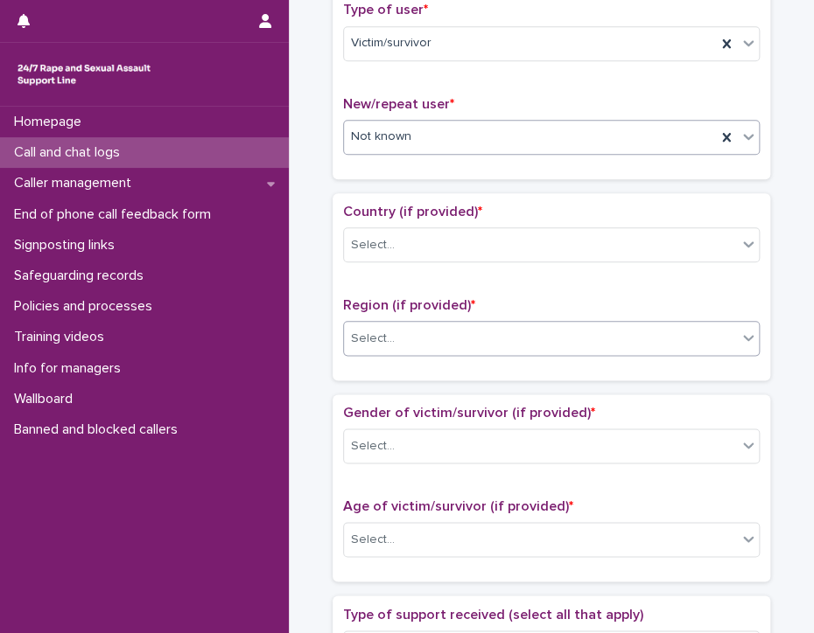
scroll to position [437, 0]
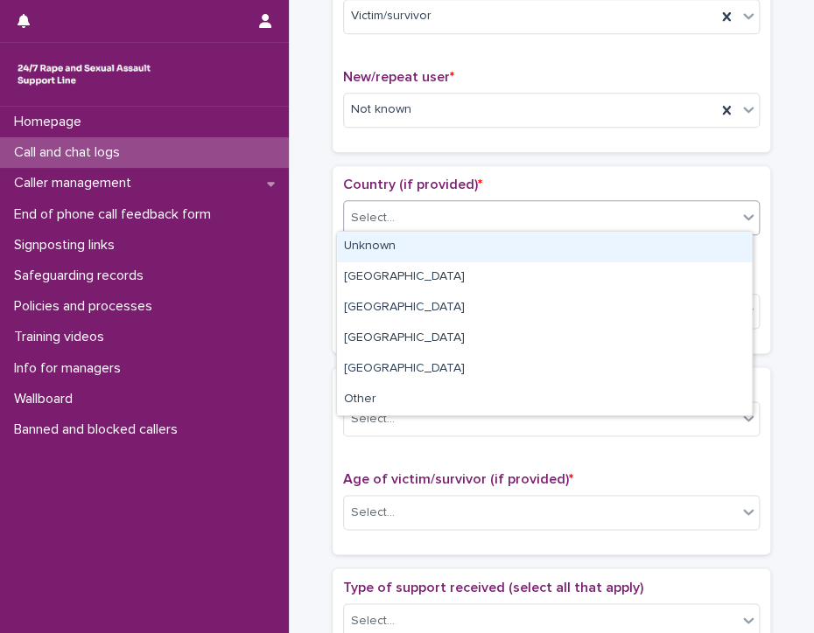
click at [404, 204] on div "Select..." at bounding box center [540, 218] width 393 height 29
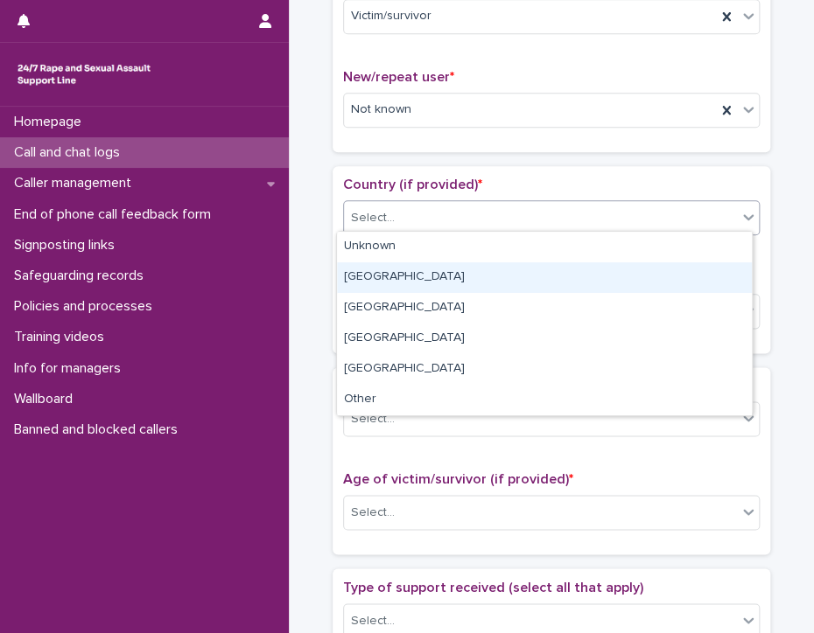
click at [366, 282] on div "[GEOGRAPHIC_DATA]" at bounding box center [544, 277] width 415 height 31
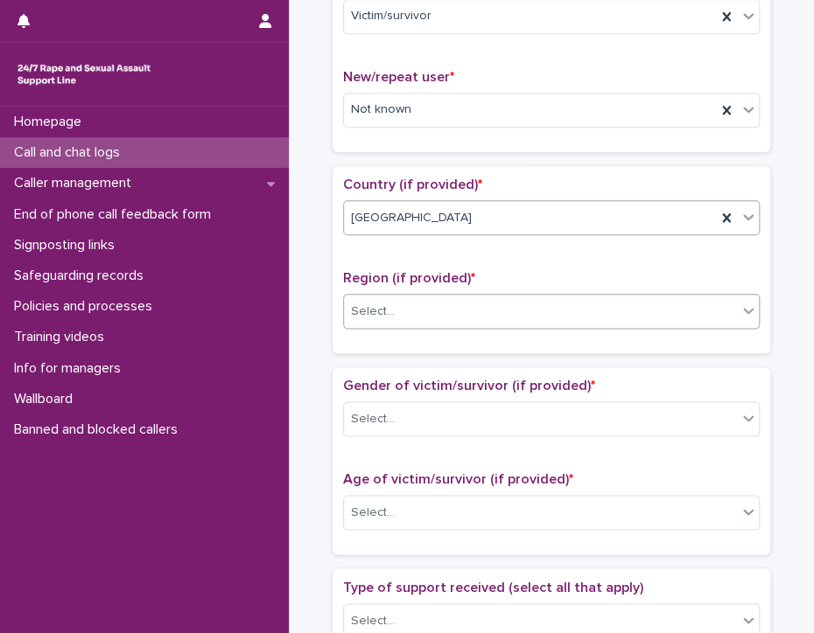
click at [385, 305] on div "Select..." at bounding box center [373, 312] width 44 height 18
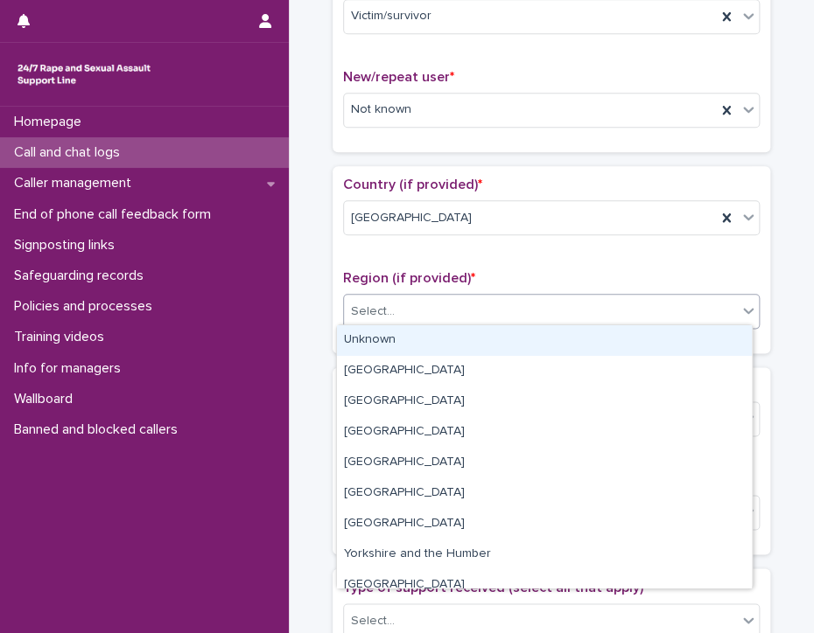
click at [450, 300] on div "Select..." at bounding box center [540, 311] width 393 height 29
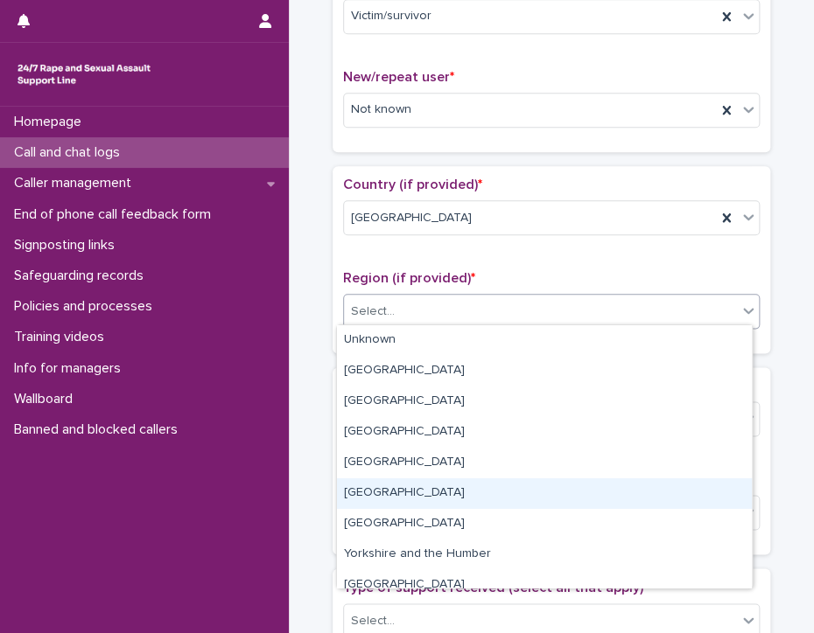
scroll to position [73, 0]
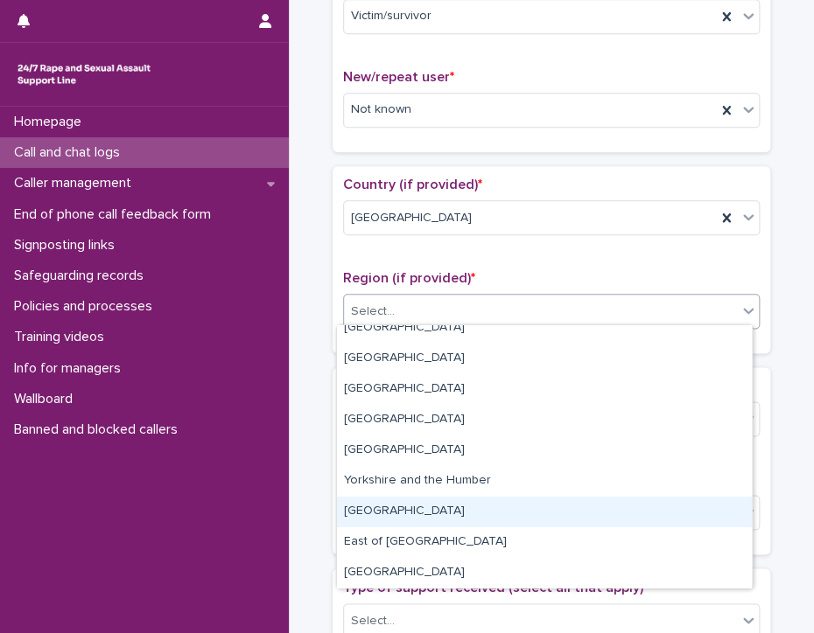
click at [398, 509] on div "[GEOGRAPHIC_DATA]" at bounding box center [544, 512] width 415 height 31
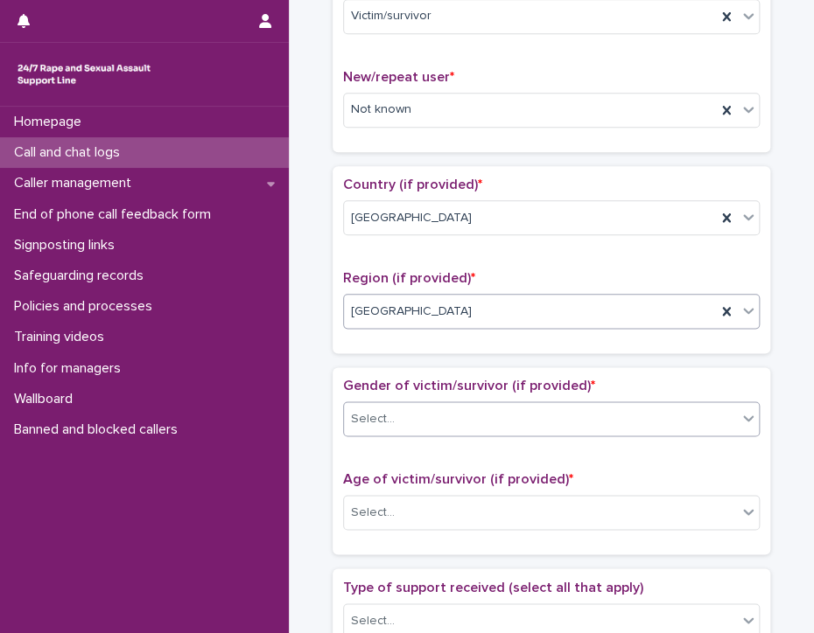
click at [396, 415] on input "text" at bounding box center [397, 418] width 2 height 17
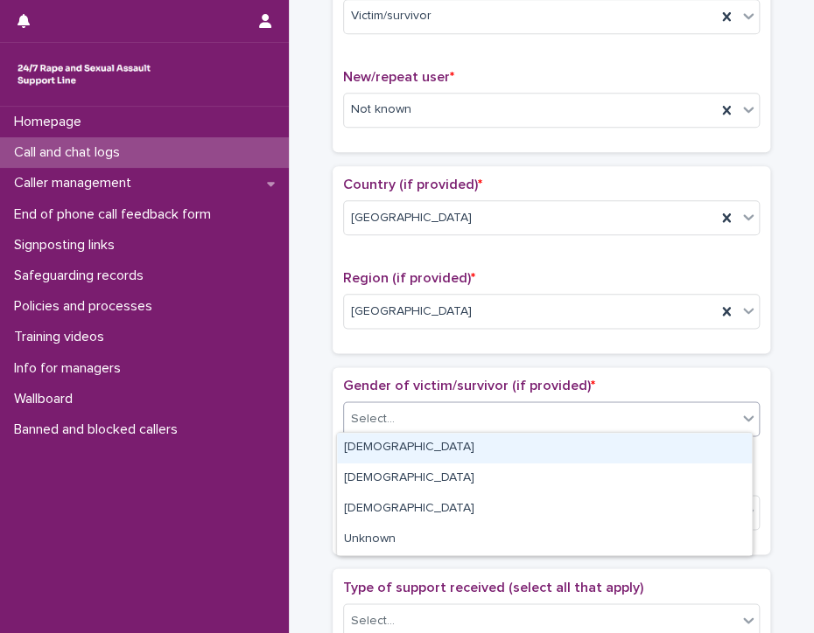
click at [406, 447] on div "[DEMOGRAPHIC_DATA]" at bounding box center [544, 448] width 415 height 31
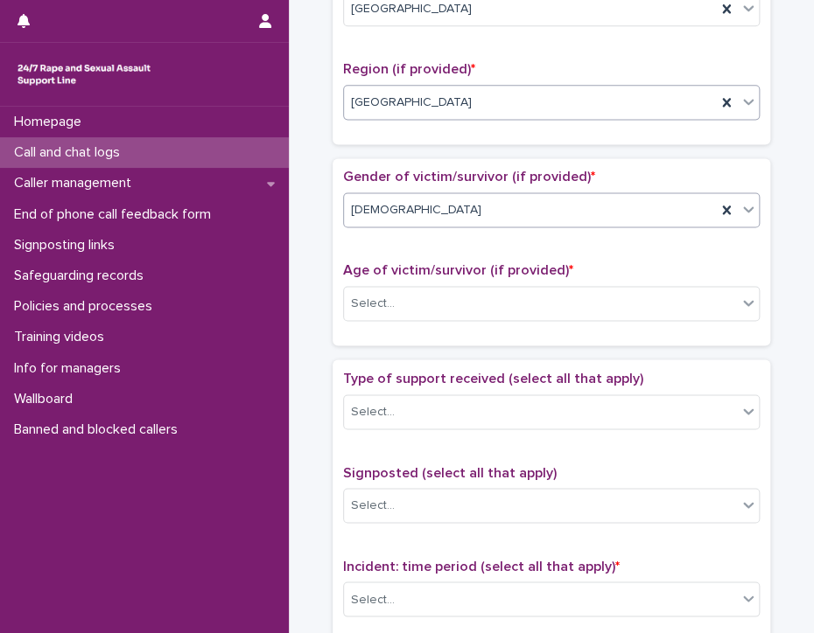
scroll to position [700, 0]
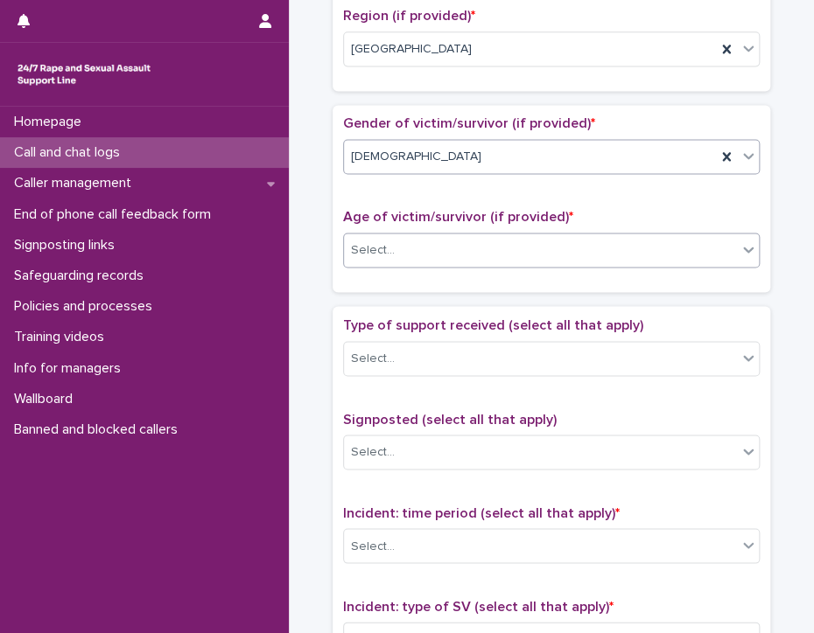
click at [521, 248] on div "Select..." at bounding box center [540, 250] width 393 height 29
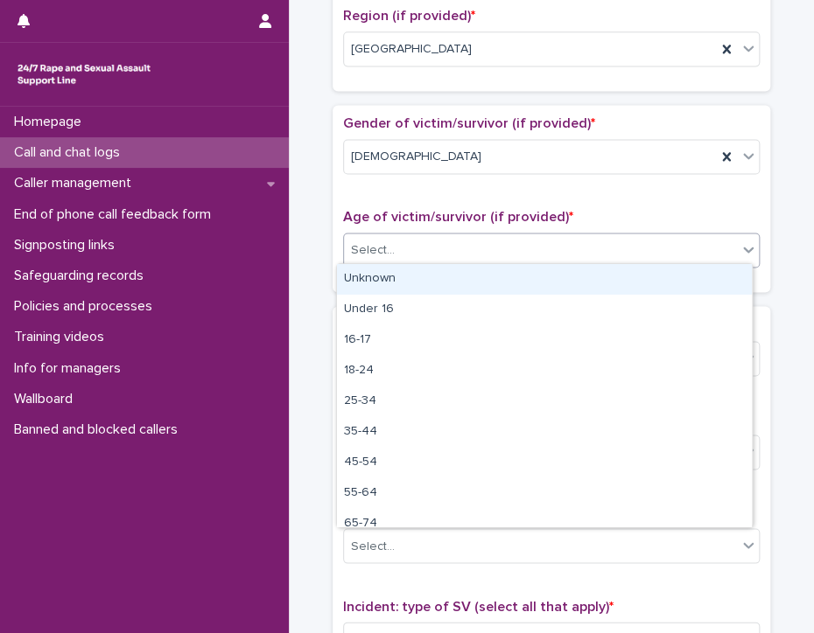
click at [507, 283] on div "Unknown" at bounding box center [544, 279] width 415 height 31
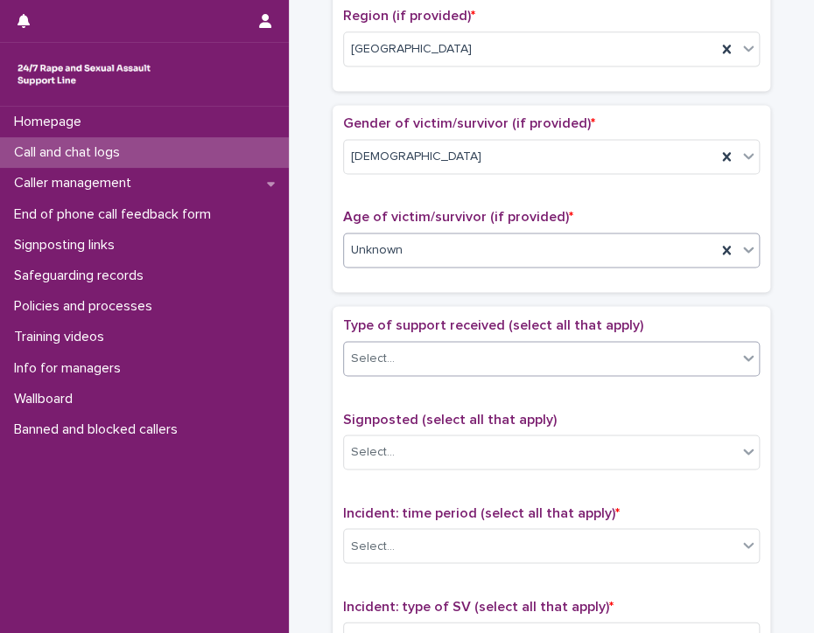
click at [450, 345] on div "Select..." at bounding box center [540, 358] width 393 height 29
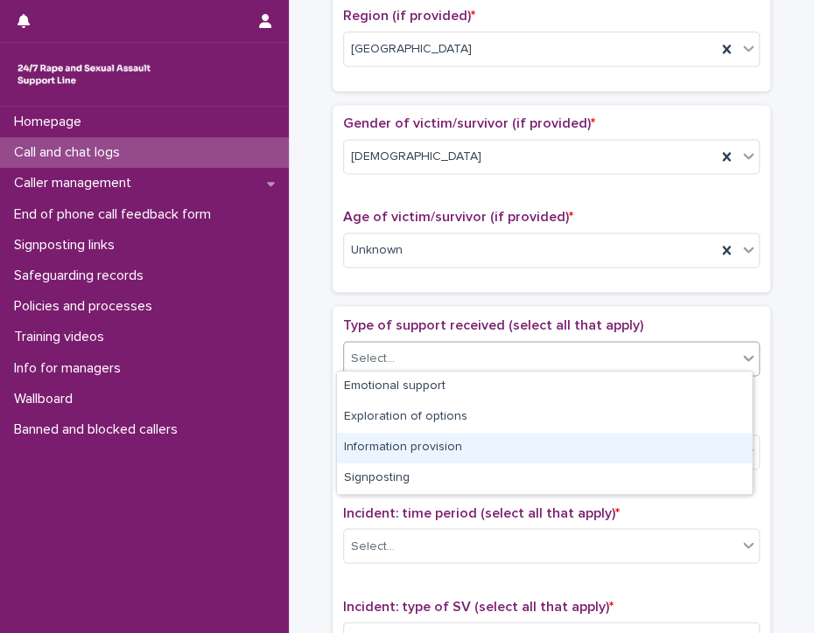
click at [482, 454] on div "Information provision" at bounding box center [544, 448] width 415 height 31
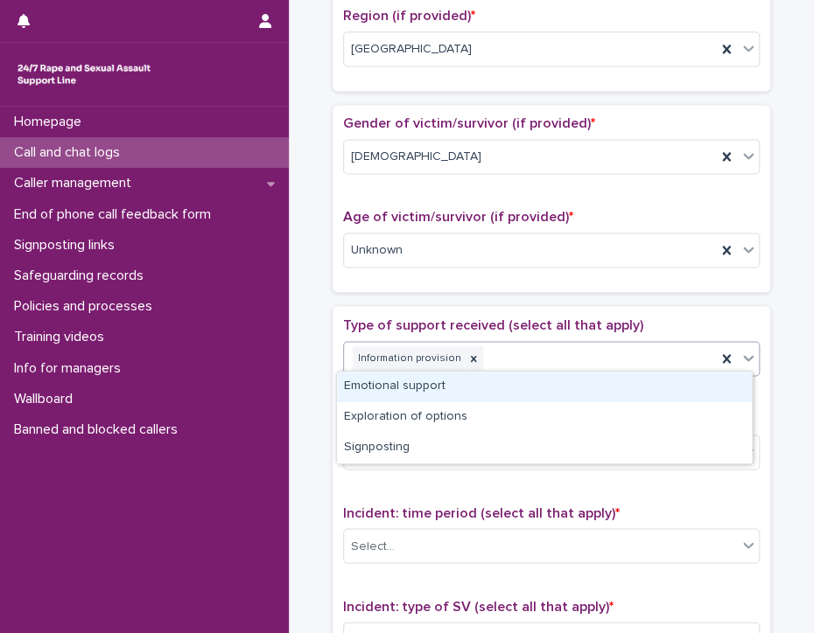
click at [578, 346] on div "Information provision" at bounding box center [530, 358] width 372 height 31
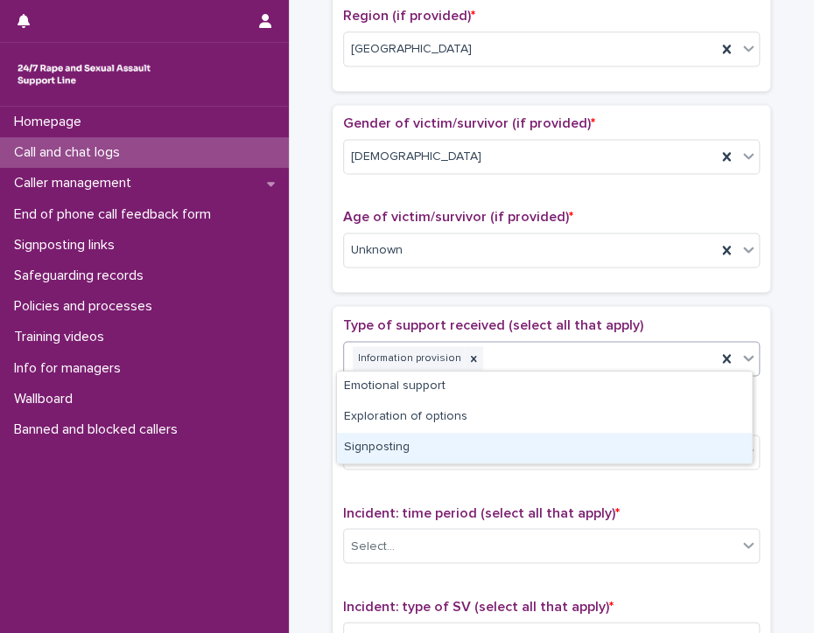
click at [402, 446] on div "Signposting" at bounding box center [544, 448] width 415 height 31
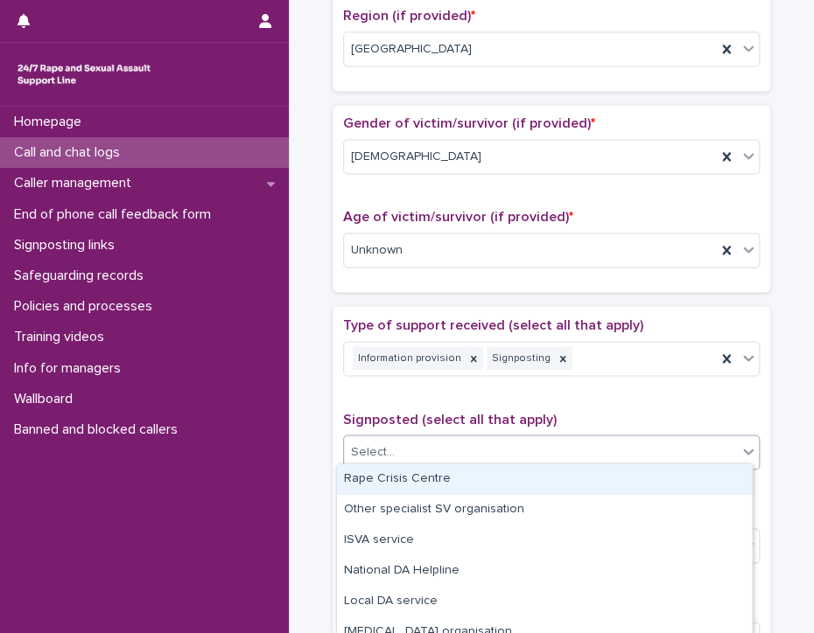
click at [402, 446] on div "Select..." at bounding box center [540, 451] width 393 height 29
click at [422, 477] on div "Rape Crisis Centre" at bounding box center [544, 480] width 415 height 31
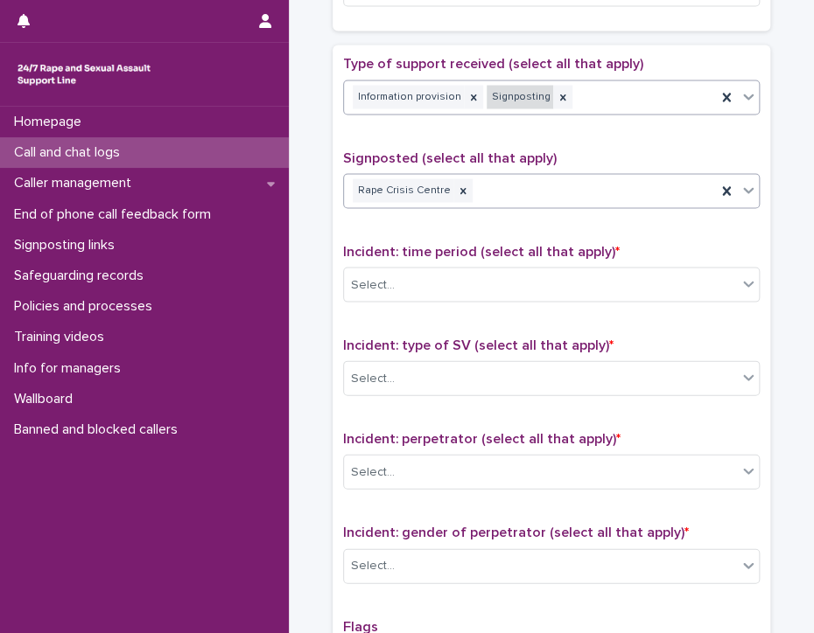
scroll to position [962, 0]
click at [368, 275] on div "Select..." at bounding box center [373, 284] width 44 height 18
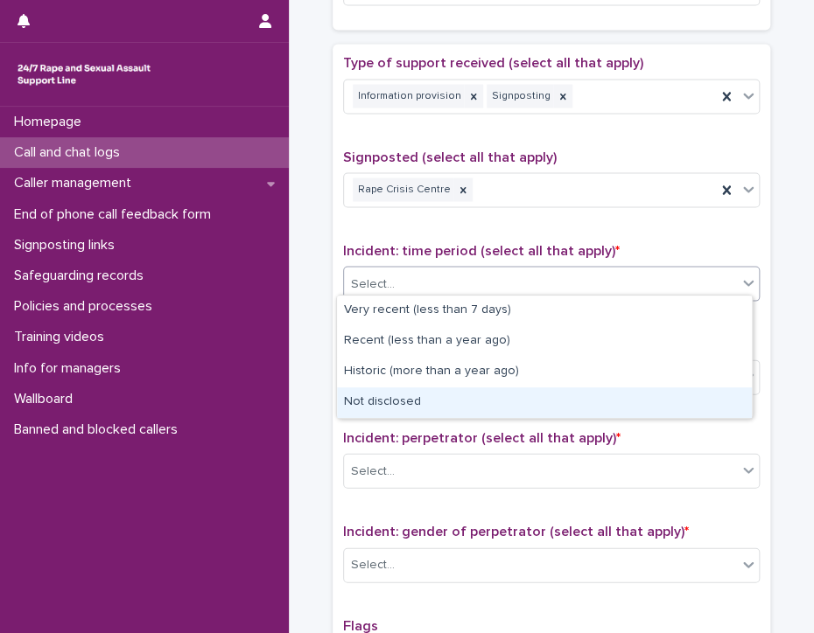
click at [378, 407] on div "Not disclosed" at bounding box center [544, 403] width 415 height 31
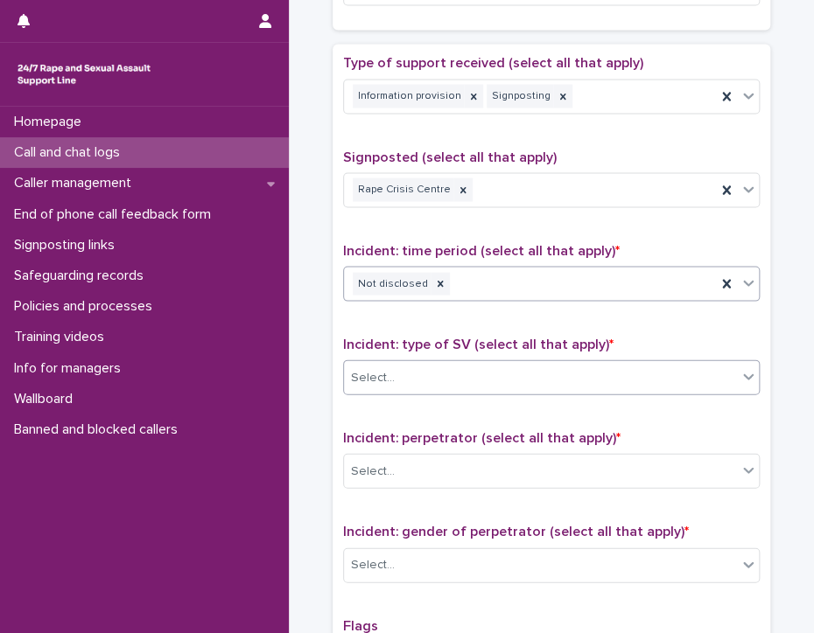
click at [404, 383] on div "Select..." at bounding box center [540, 377] width 393 height 29
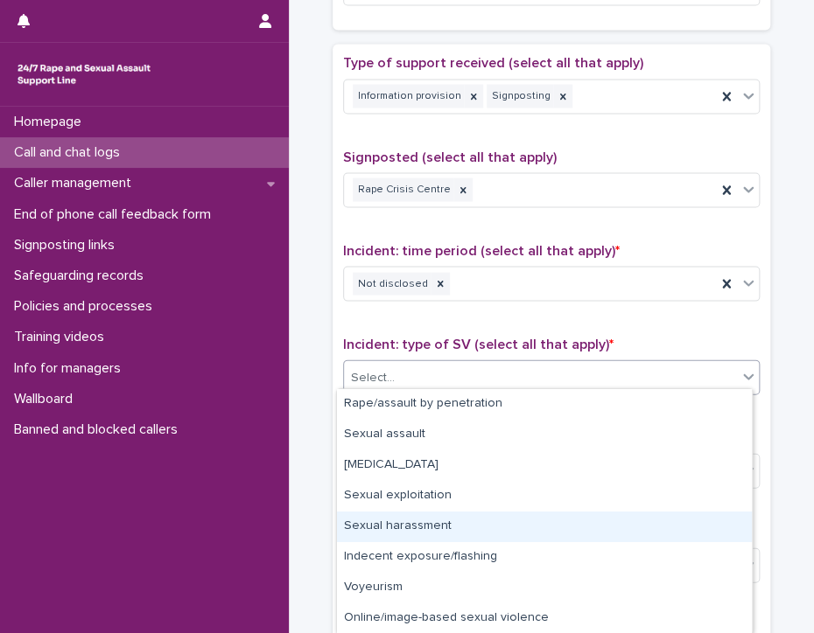
scroll to position [61, 0]
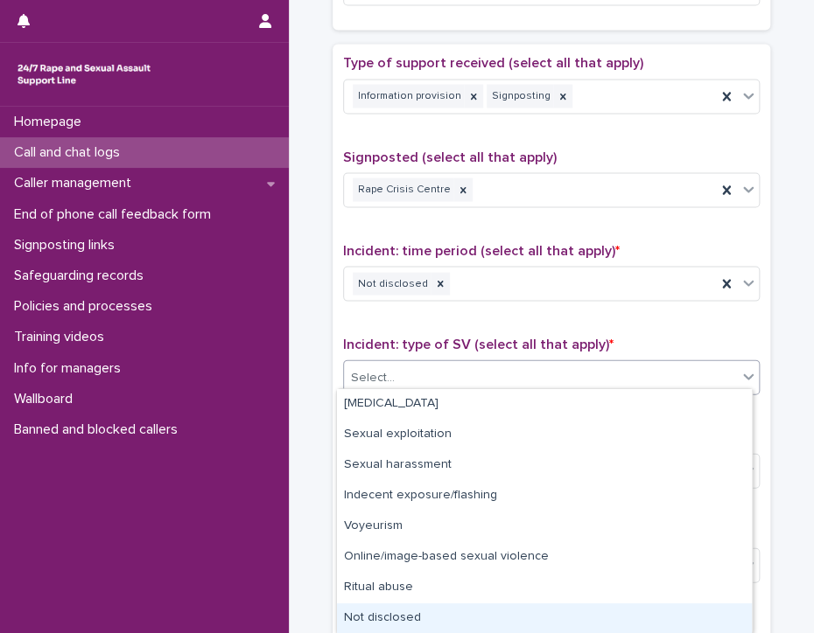
click at [399, 615] on div "Not disclosed" at bounding box center [544, 619] width 415 height 31
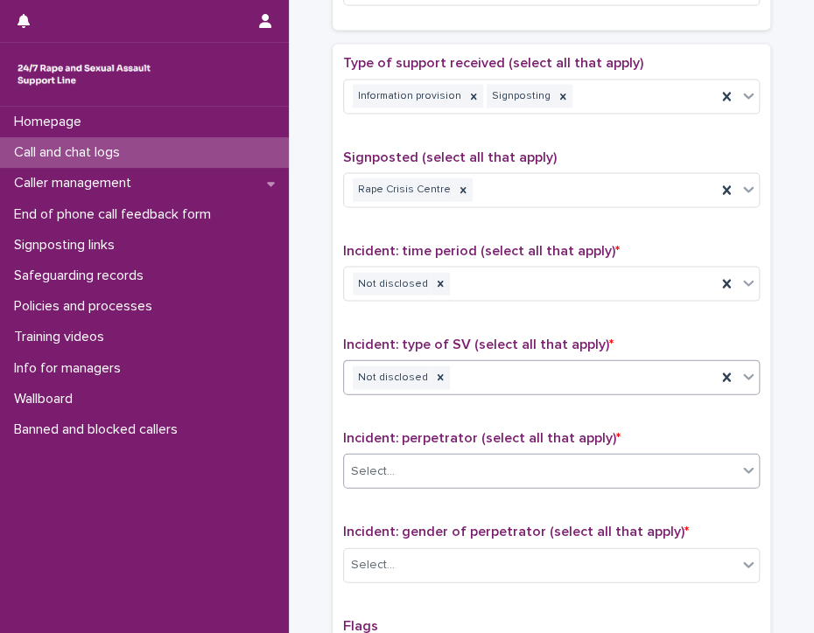
click at [440, 462] on div "Select..." at bounding box center [540, 471] width 393 height 29
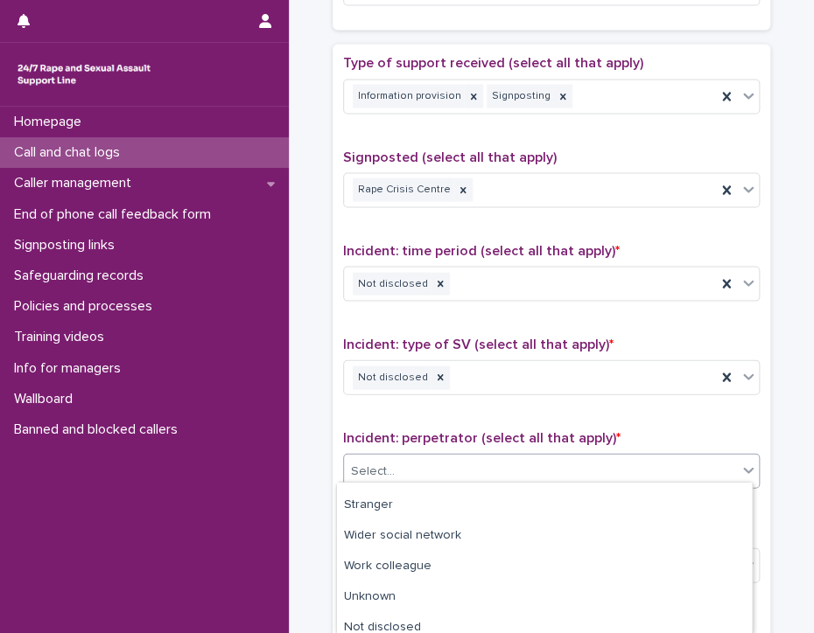
scroll to position [185, 0]
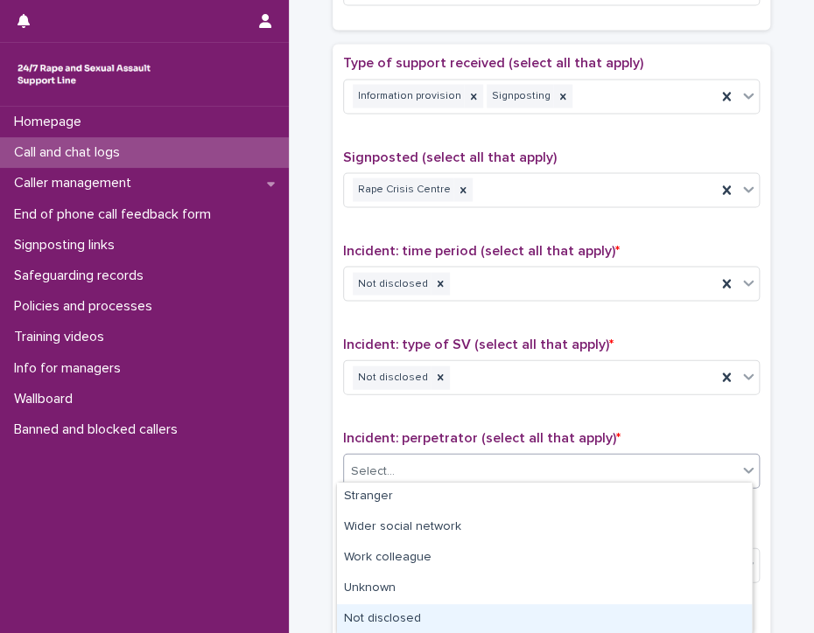
click at [430, 618] on div "Not disclosed" at bounding box center [544, 620] width 415 height 31
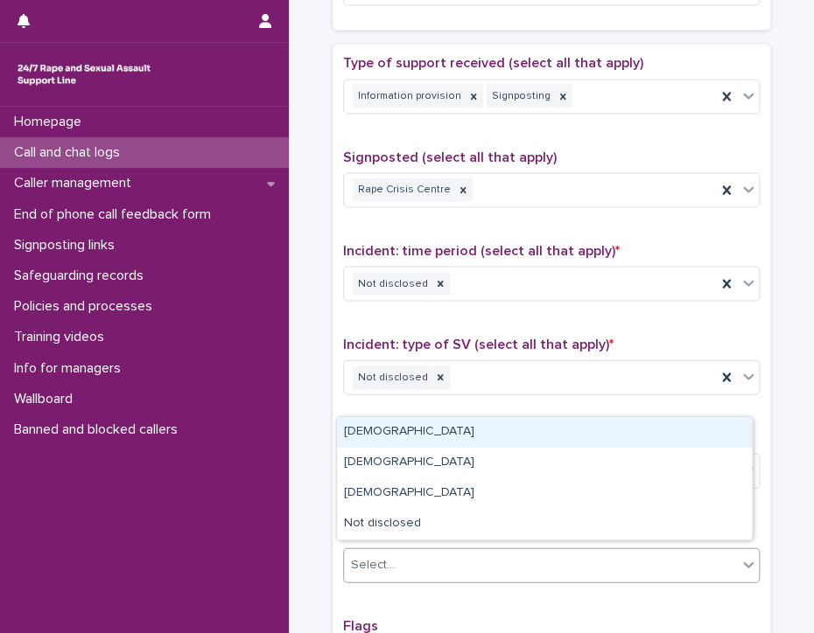
click at [402, 553] on div "Select..." at bounding box center [540, 564] width 393 height 29
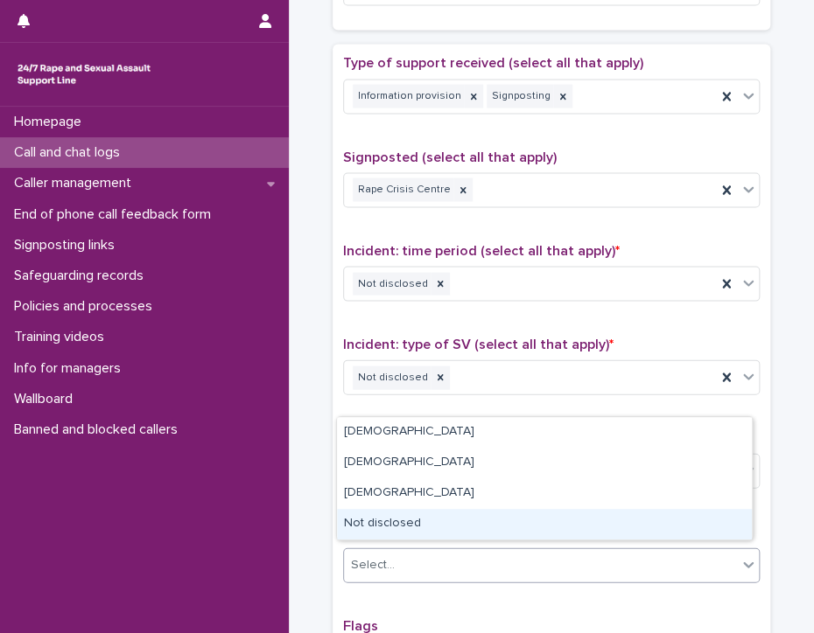
click at [412, 520] on div "Not disclosed" at bounding box center [544, 524] width 415 height 31
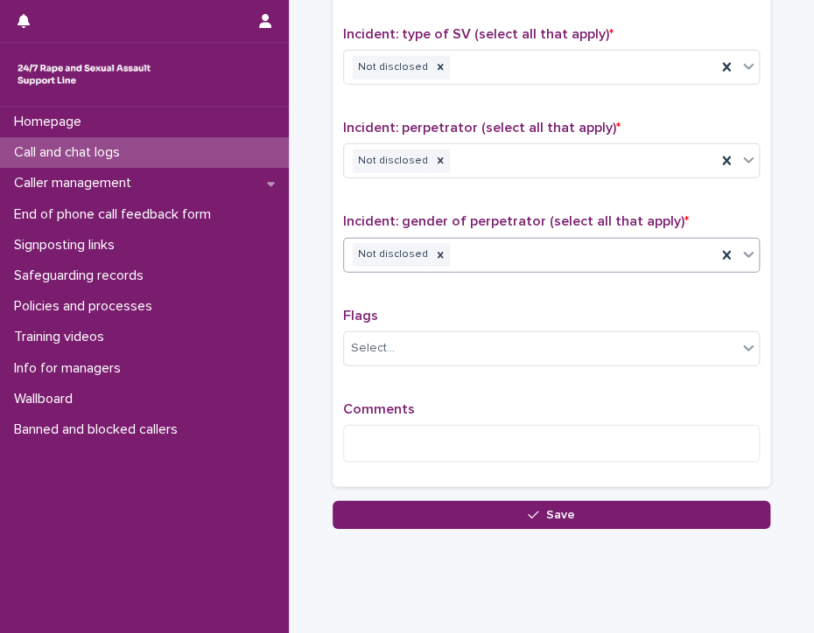
scroll to position [1298, 0]
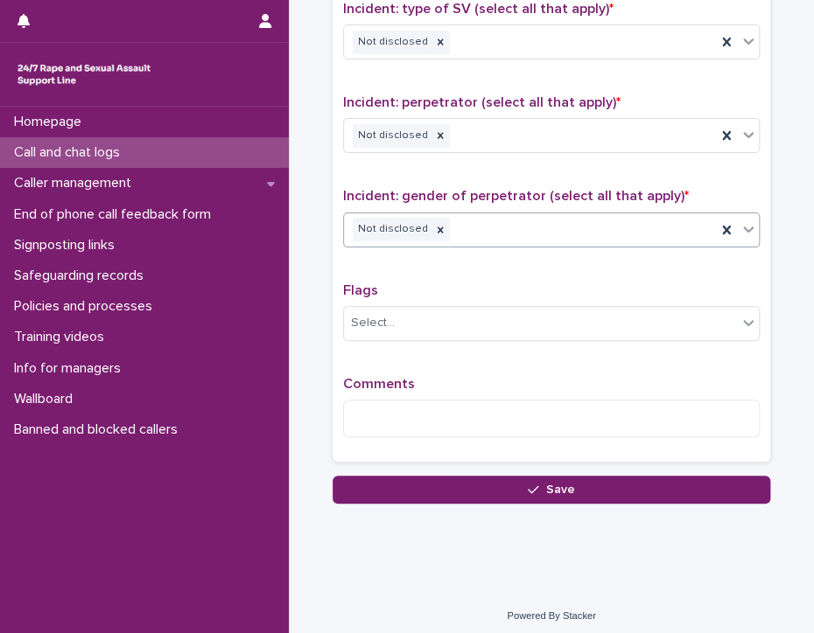
click at [479, 430] on div "Comments" at bounding box center [551, 413] width 416 height 75
click at [479, 417] on textarea at bounding box center [551, 419] width 416 height 38
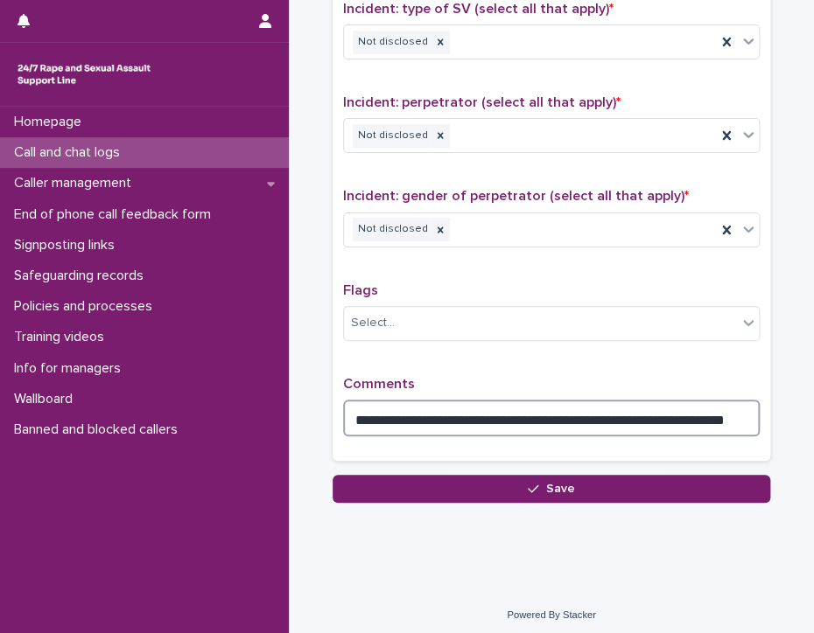
click at [661, 409] on textarea "**********" at bounding box center [551, 419] width 416 height 38
click at [734, 416] on textarea "**********" at bounding box center [551, 419] width 416 height 38
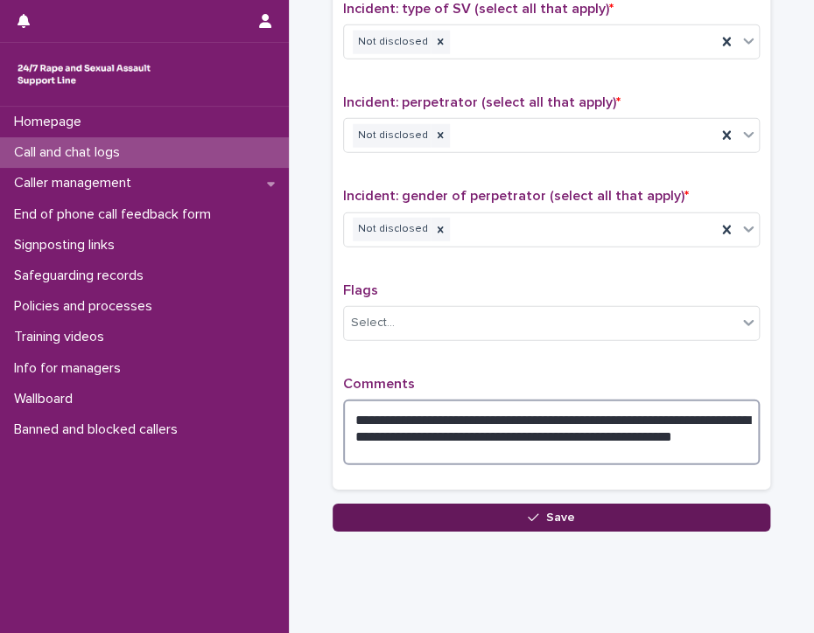
type textarea "**********"
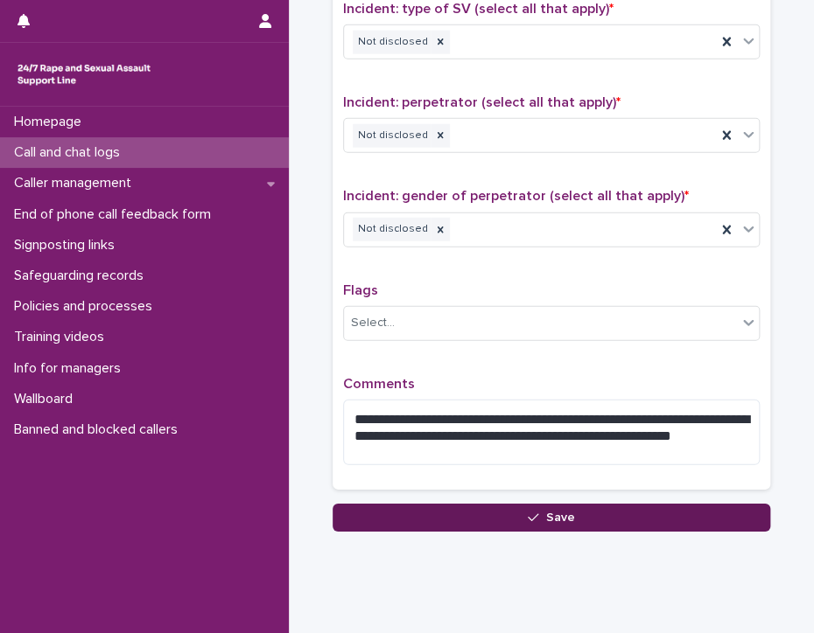
click at [565, 512] on span "Save" at bounding box center [560, 518] width 29 height 12
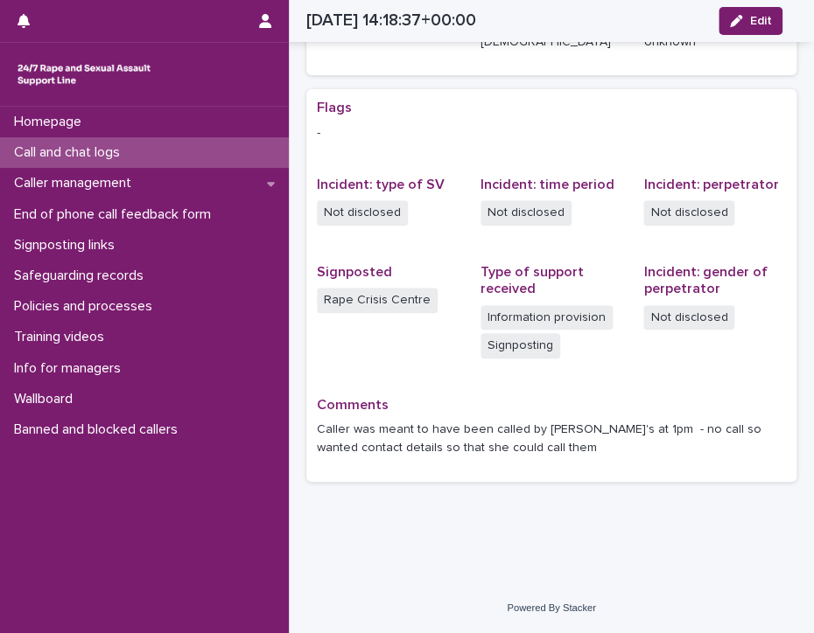
scroll to position [308, 0]
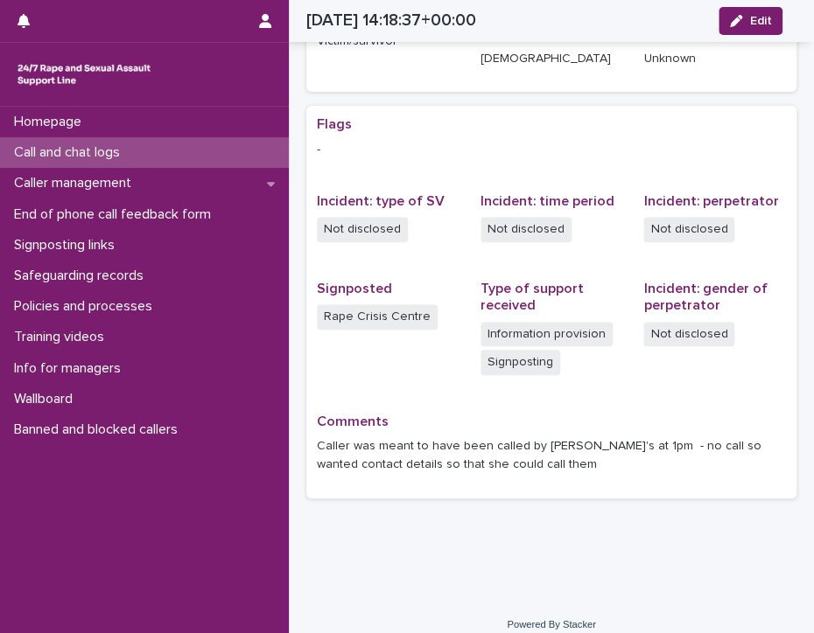
click at [100, 151] on p "Call and chat logs" at bounding box center [70, 152] width 127 height 17
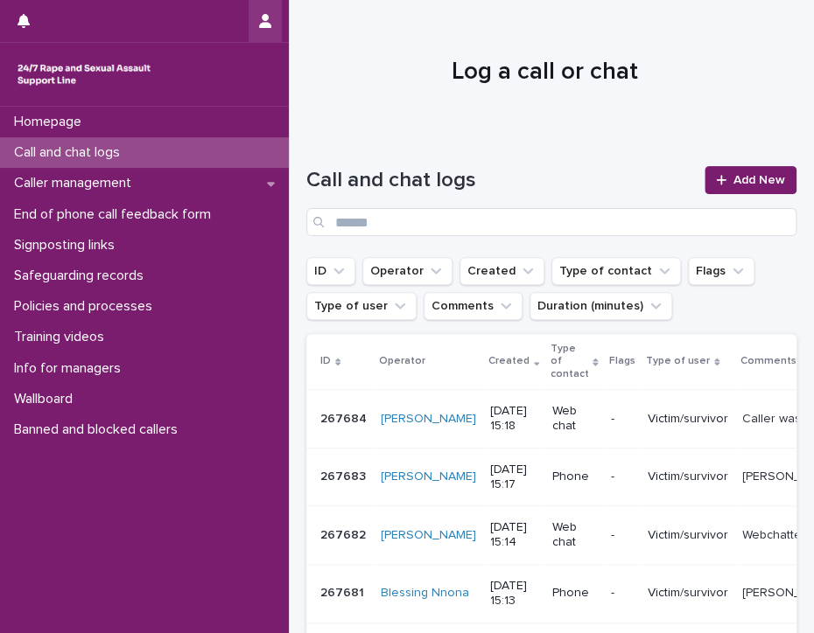
click at [266, 17] on icon "button" at bounding box center [265, 21] width 12 height 14
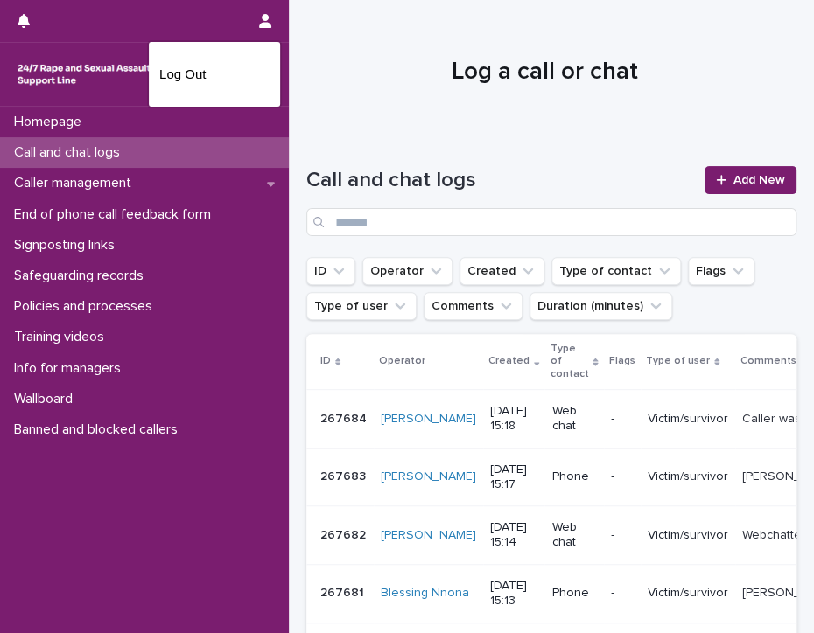
click at [322, 38] on div at bounding box center [407, 316] width 814 height 633
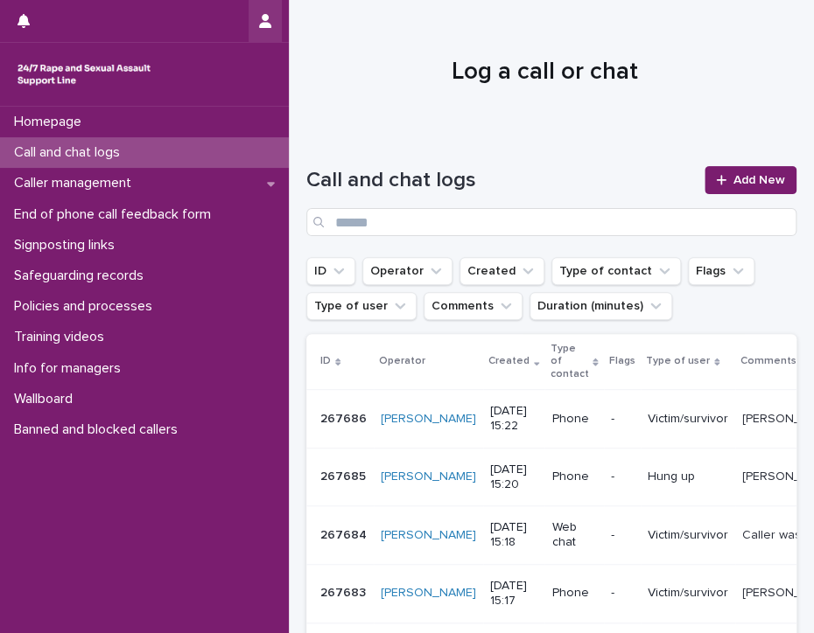
click at [258, 10] on button "button" at bounding box center [264, 21] width 33 height 42
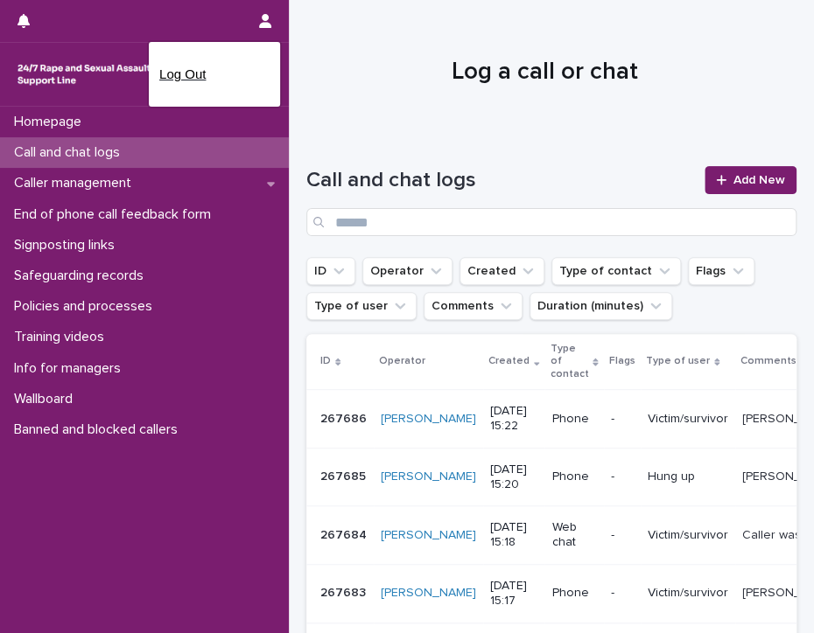
click at [195, 68] on p "Log Out" at bounding box center [214, 74] width 110 height 30
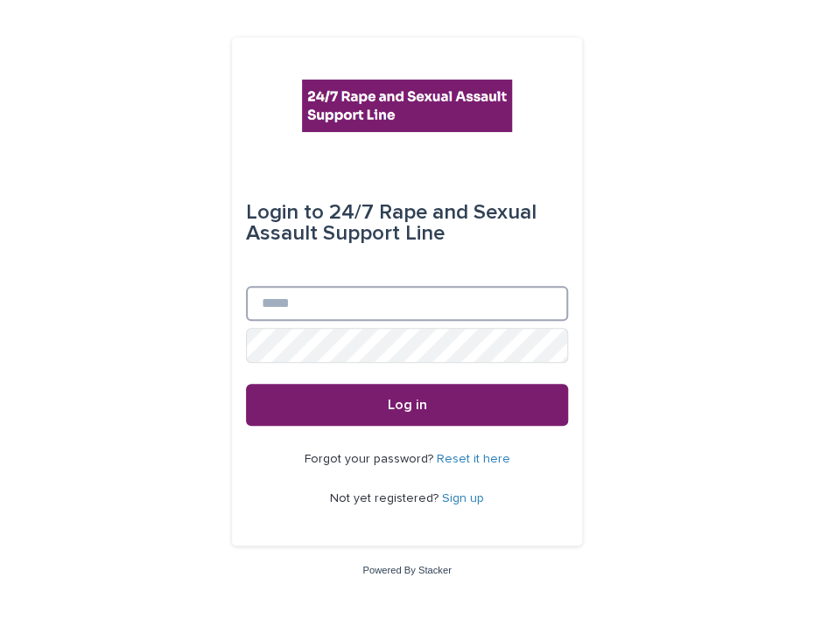
type input "**********"
